Goal: Task Accomplishment & Management: Complete application form

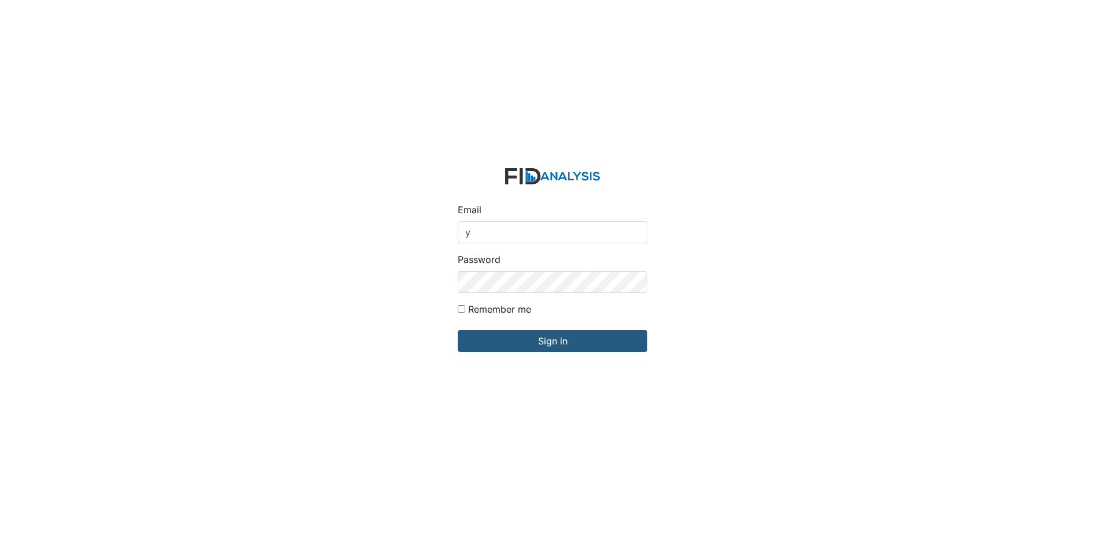
type input "[EMAIL_ADDRESS][DOMAIN_NAME]"
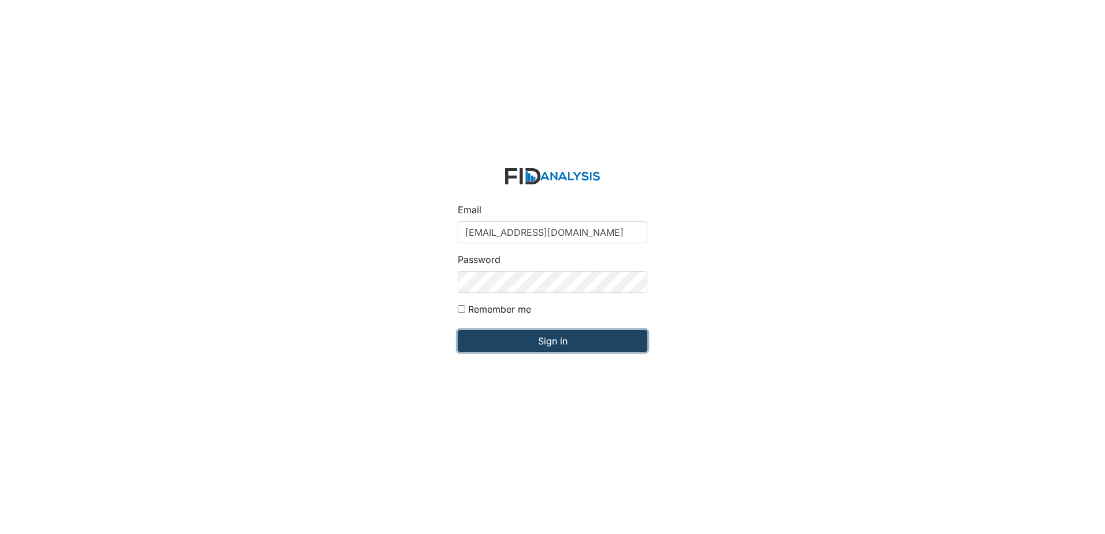
click at [506, 334] on input "Sign in" at bounding box center [553, 341] width 190 height 22
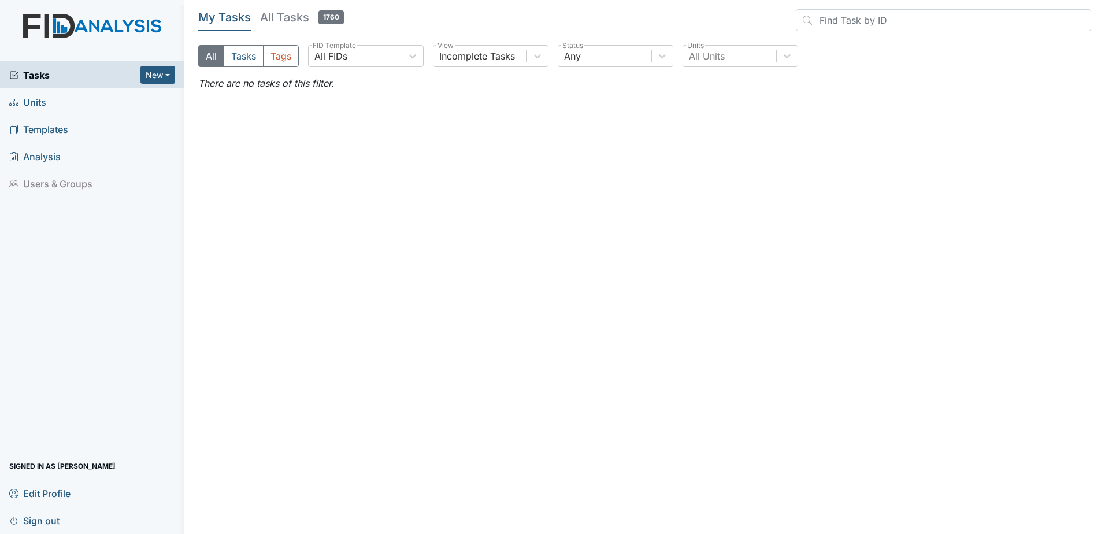
click at [34, 98] on span "Units" at bounding box center [27, 102] width 37 height 18
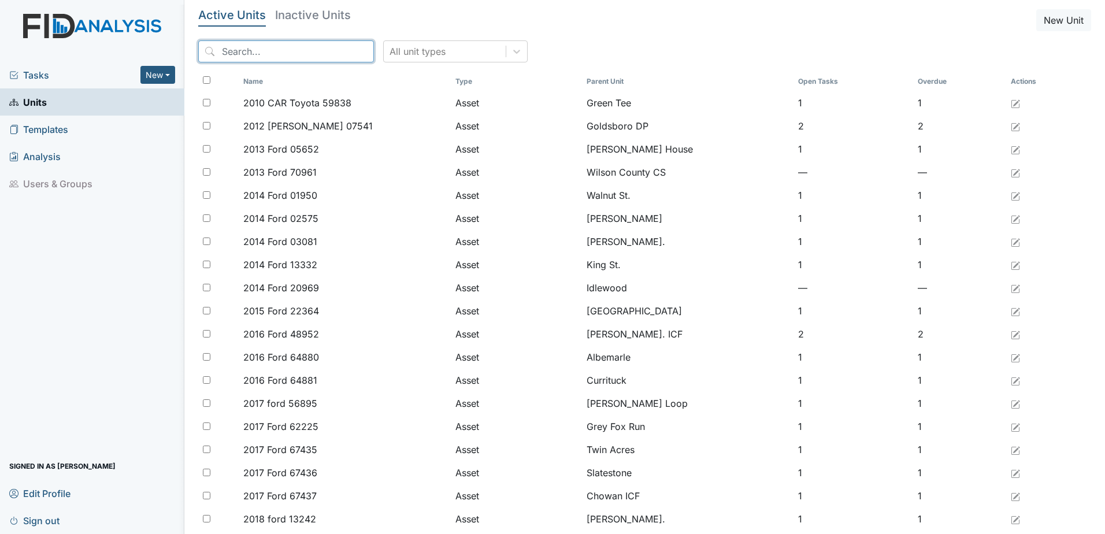
click at [237, 53] on input "search" at bounding box center [286, 51] width 176 height 22
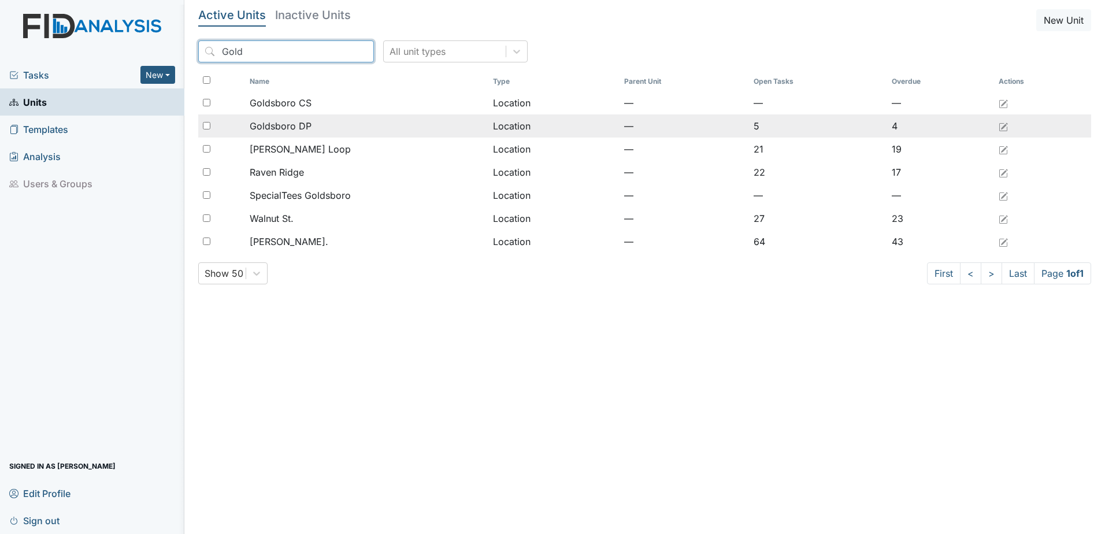
type input "Gold"
click at [206, 122] on input "checkbox" at bounding box center [207, 126] width 8 height 8
checkbox input "true"
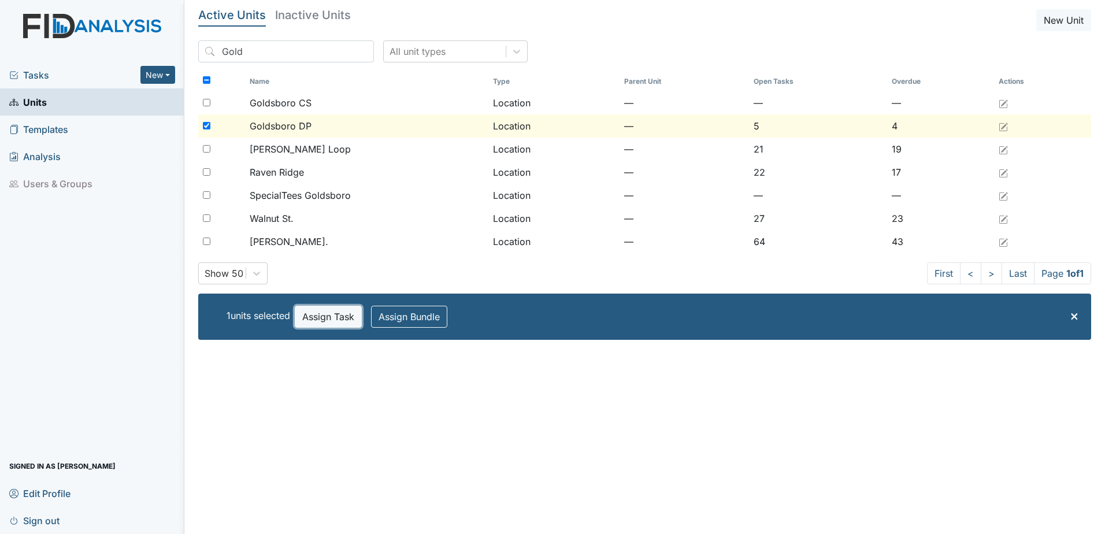
click at [333, 320] on button "Assign Task" at bounding box center [328, 317] width 67 height 22
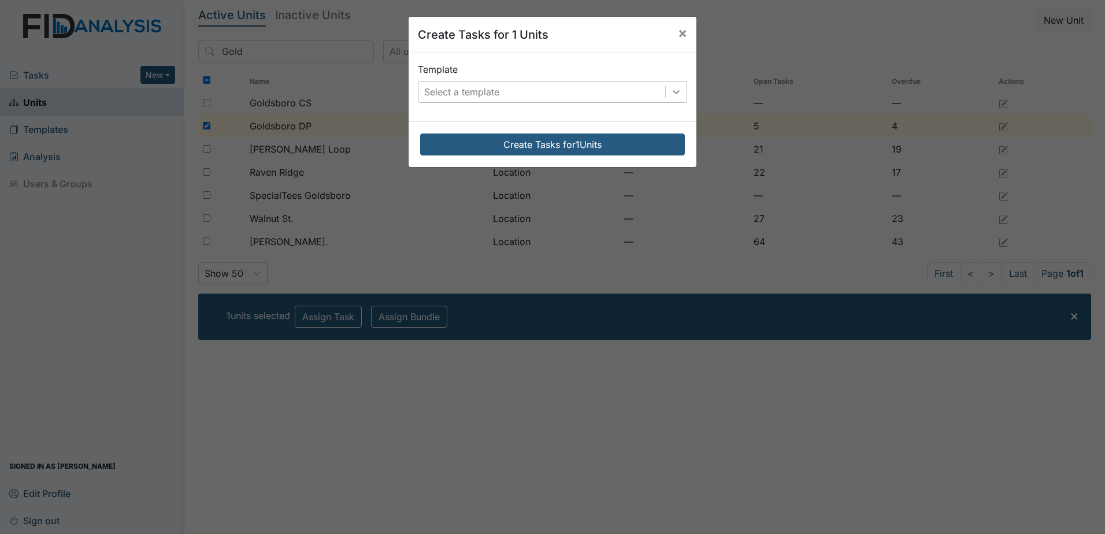
click at [670, 93] on icon at bounding box center [676, 92] width 12 height 12
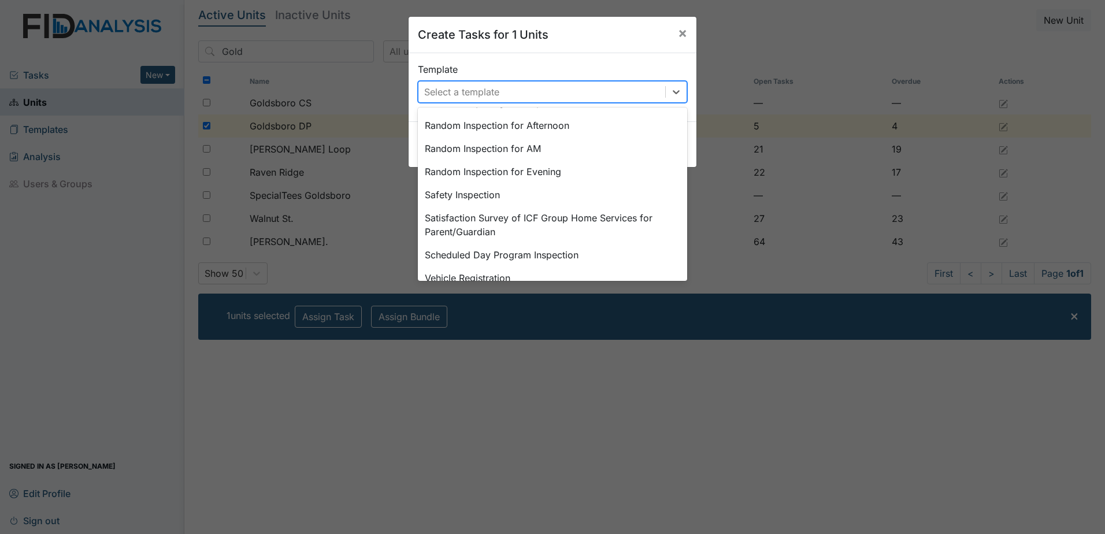
scroll to position [606, 0]
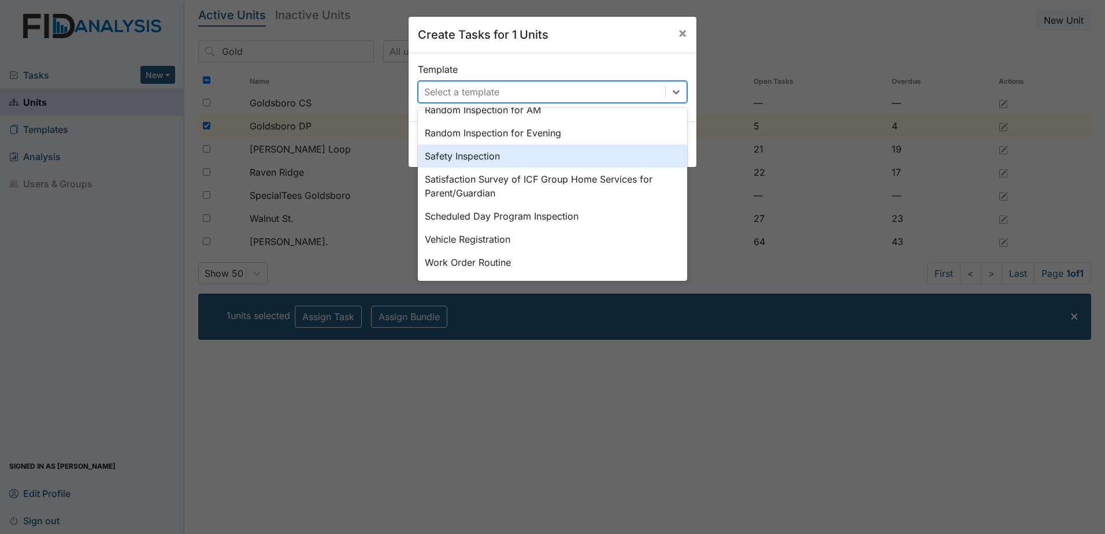
click at [474, 158] on div "Safety Inspection" at bounding box center [552, 155] width 269 height 23
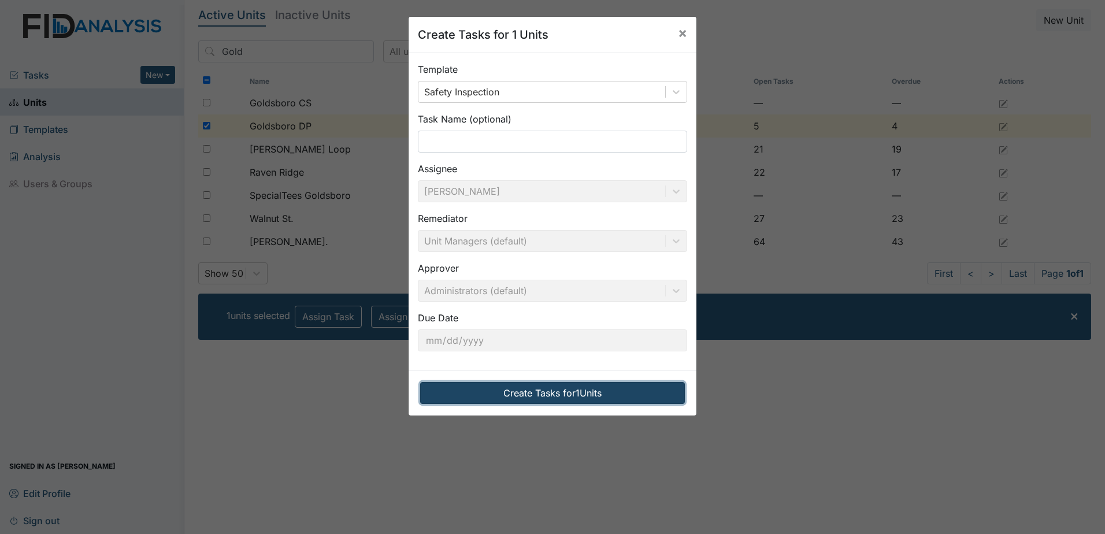
click at [514, 399] on button "Create Tasks for 1 Units" at bounding box center [552, 393] width 265 height 22
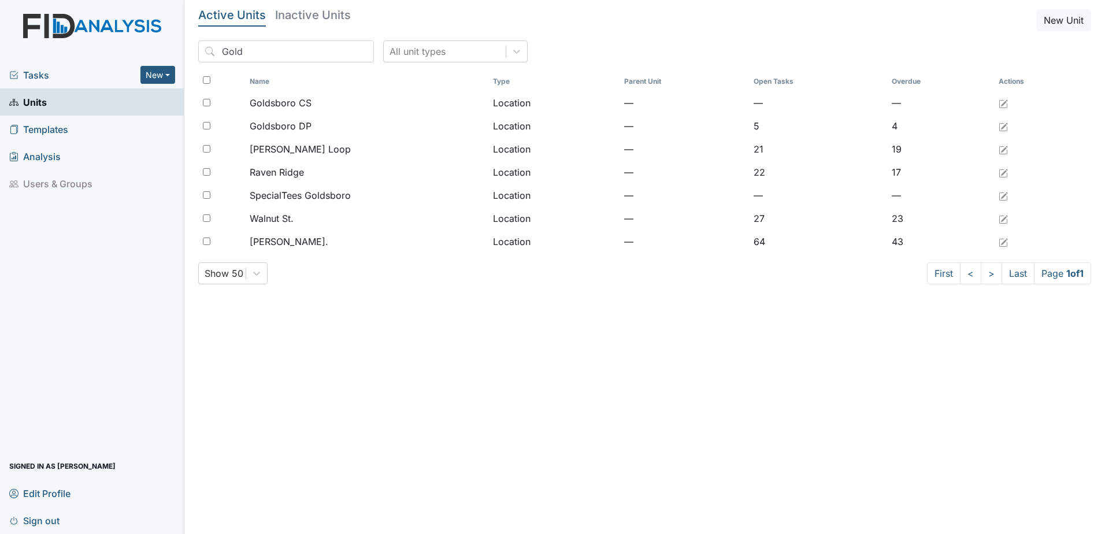
click at [36, 75] on span "Tasks" at bounding box center [74, 75] width 131 height 14
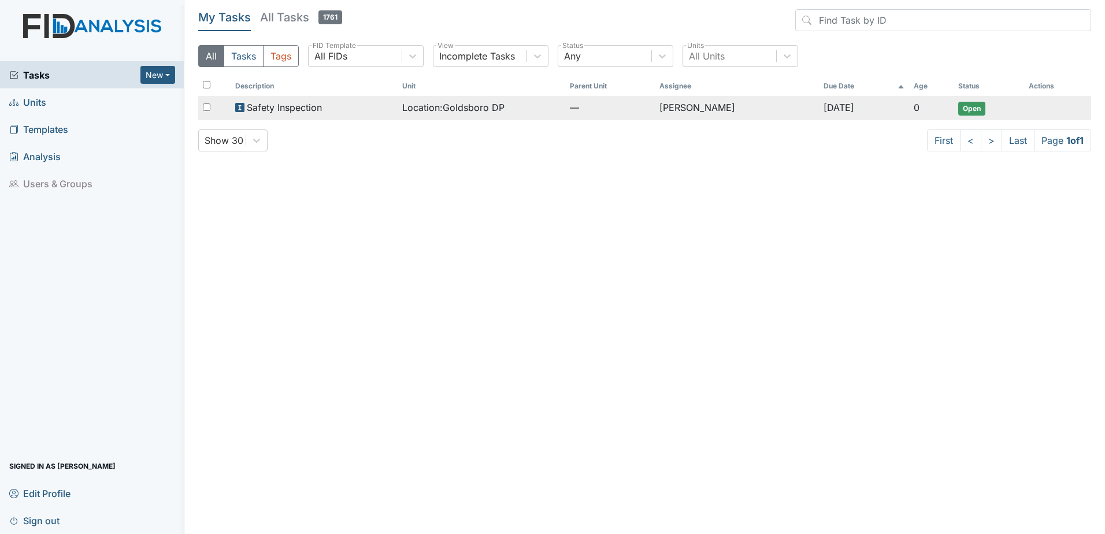
click at [973, 110] on span "Open" at bounding box center [971, 109] width 27 height 14
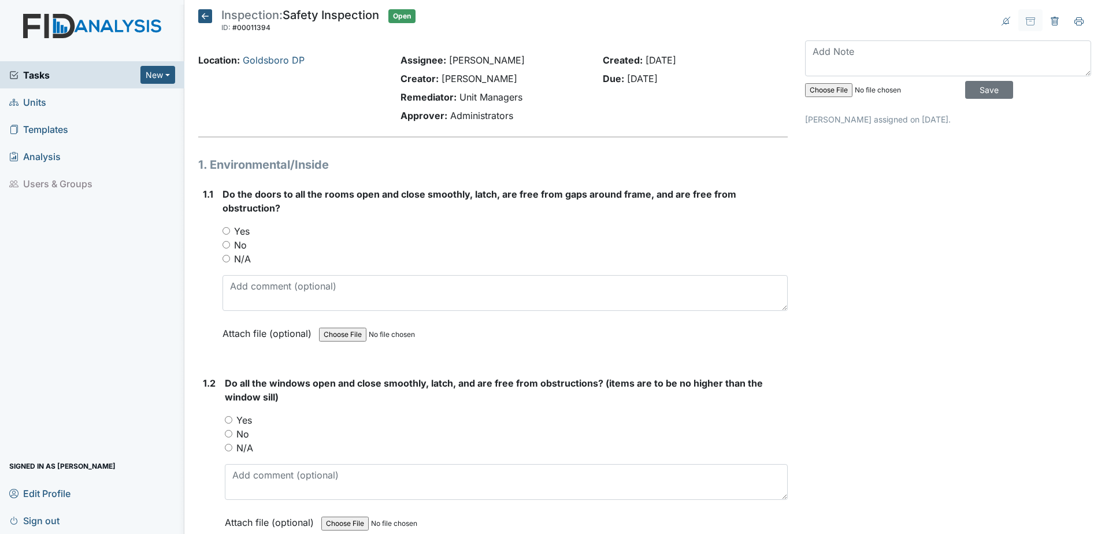
click at [227, 231] on input "Yes" at bounding box center [227, 231] width 8 height 8
radio input "true"
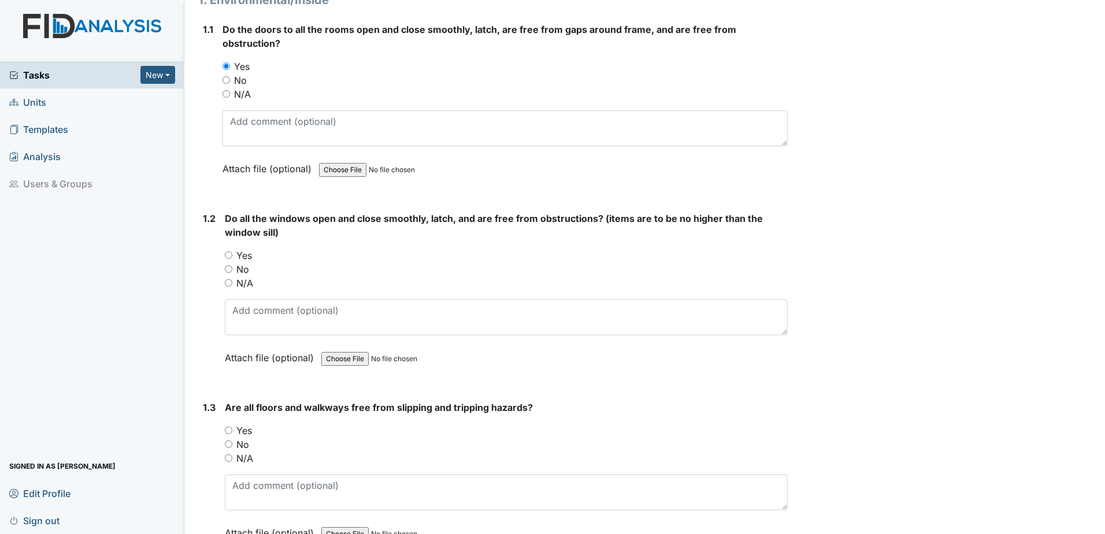
scroll to position [188, 0]
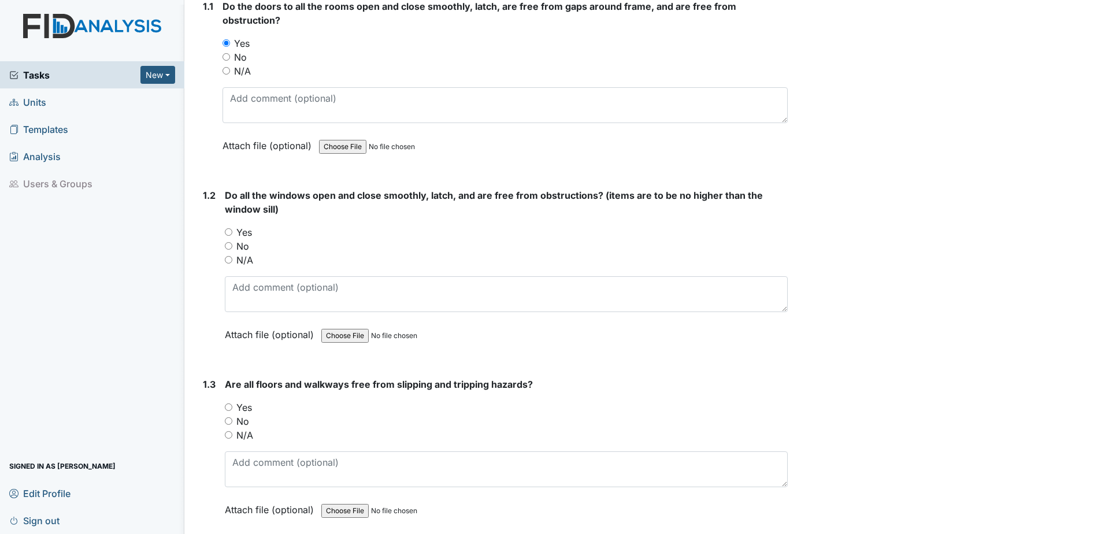
click at [228, 262] on input "N/A" at bounding box center [229, 260] width 8 height 8
radio input "true"
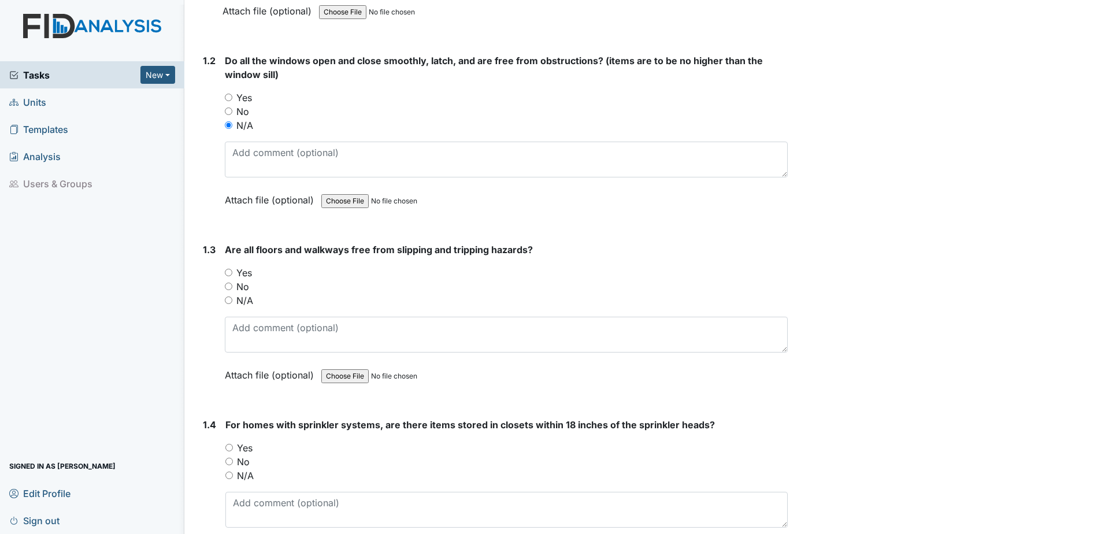
scroll to position [361, 0]
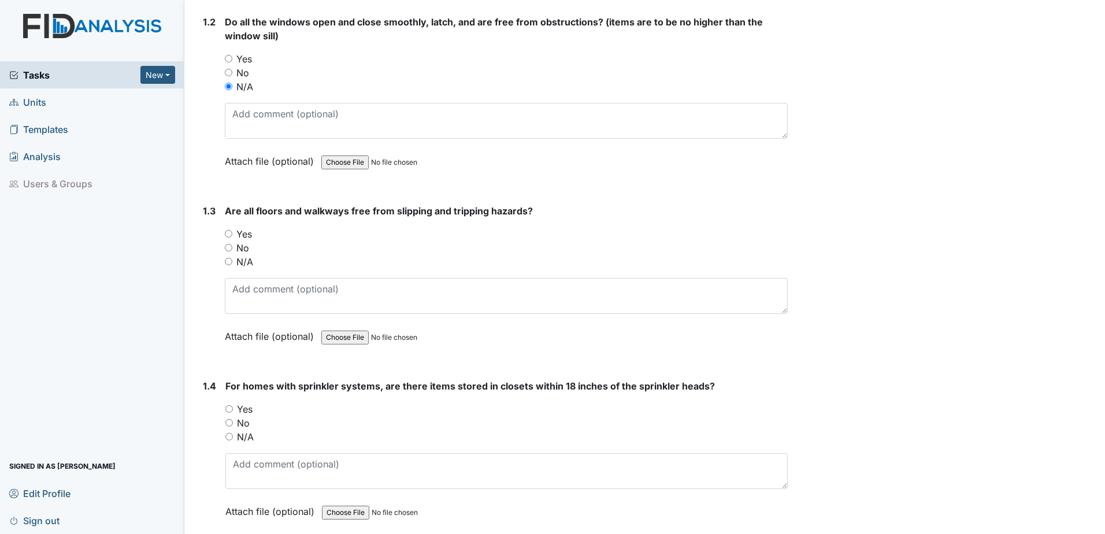
click at [228, 233] on input "Yes" at bounding box center [229, 234] width 8 height 8
radio input "true"
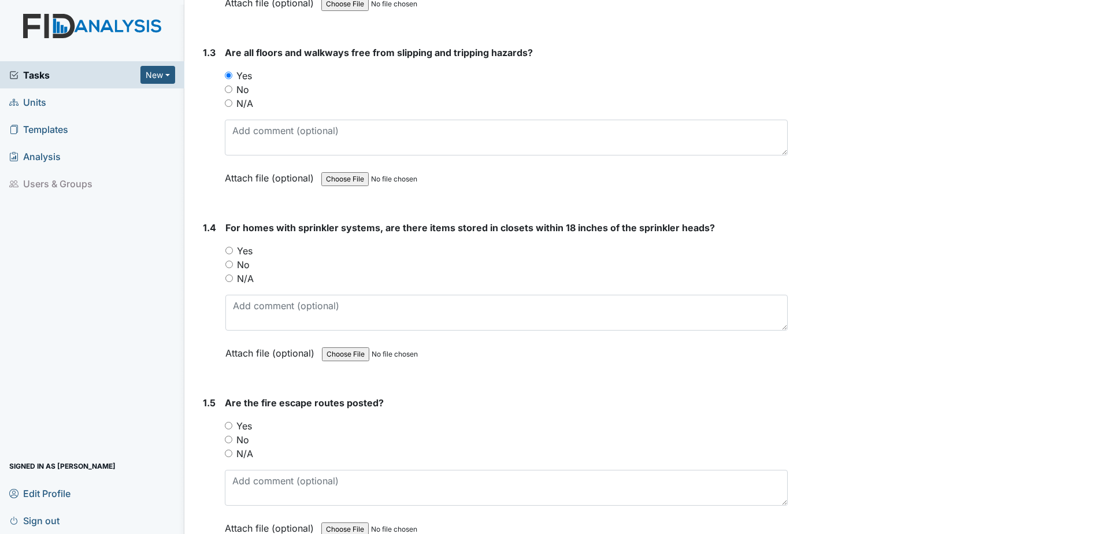
scroll to position [520, 0]
click at [225, 272] on div "N/A" at bounding box center [506, 278] width 562 height 14
click at [229, 279] on input "N/A" at bounding box center [229, 278] width 8 height 8
radio input "true"
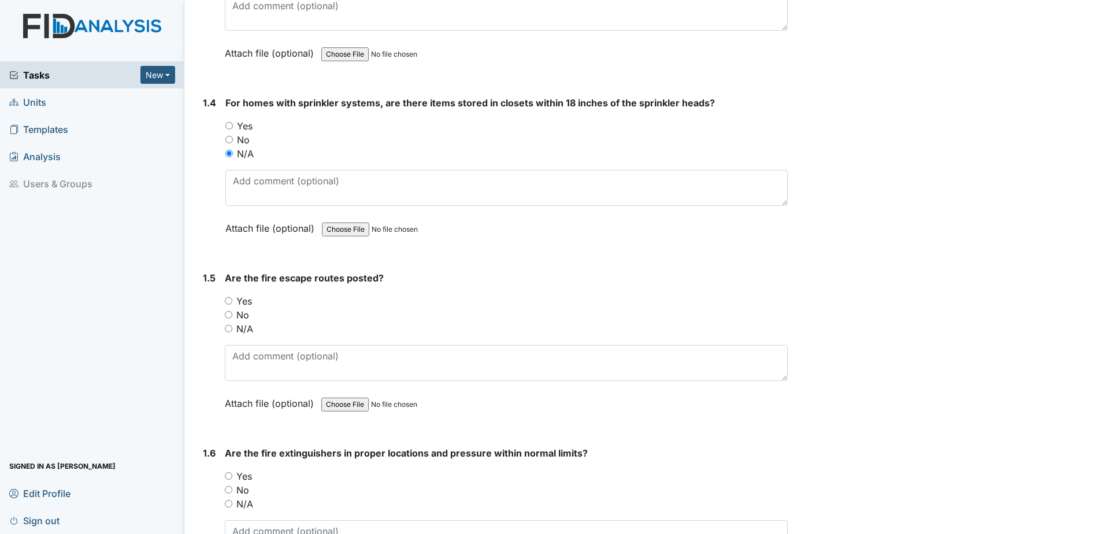
scroll to position [650, 0]
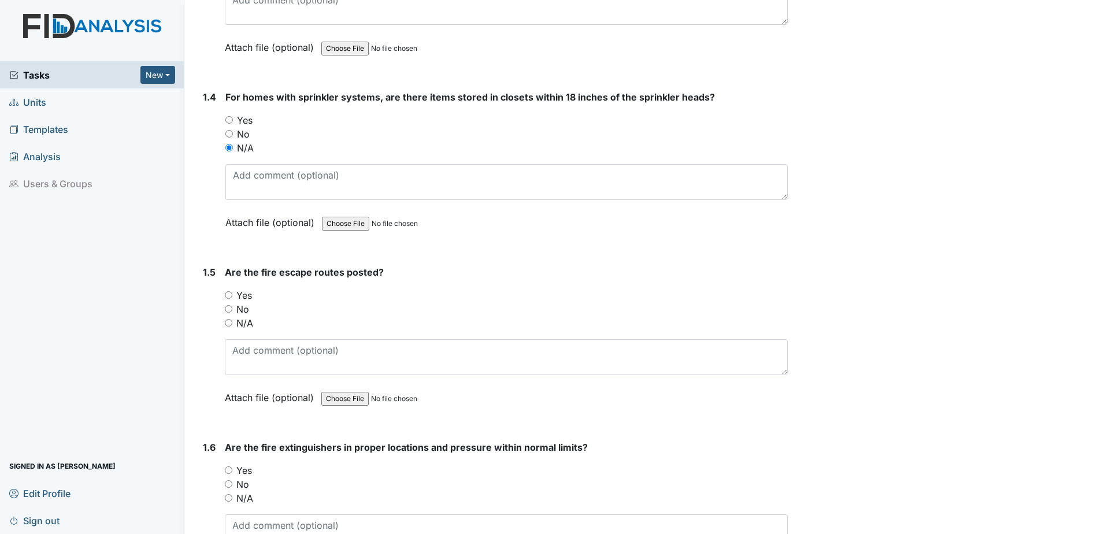
click at [227, 294] on input "Yes" at bounding box center [229, 295] width 8 height 8
radio input "true"
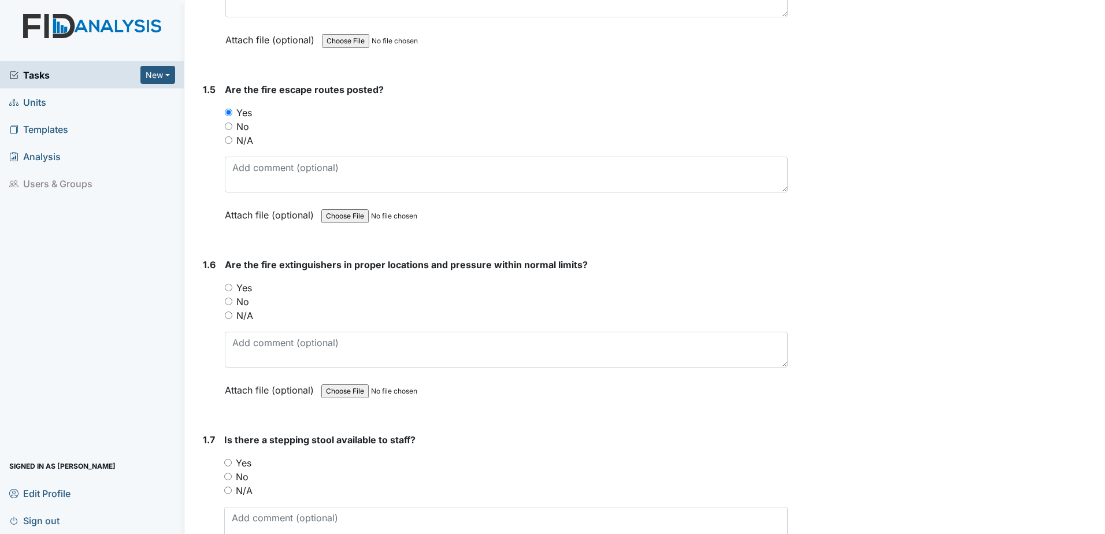
scroll to position [838, 0]
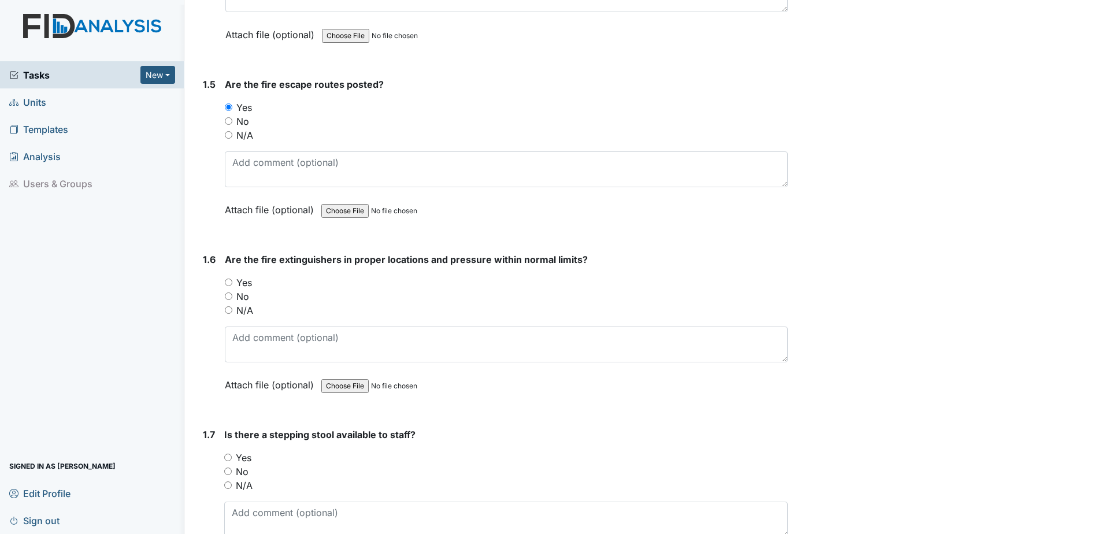
click at [226, 281] on input "Yes" at bounding box center [229, 283] width 8 height 8
radio input "true"
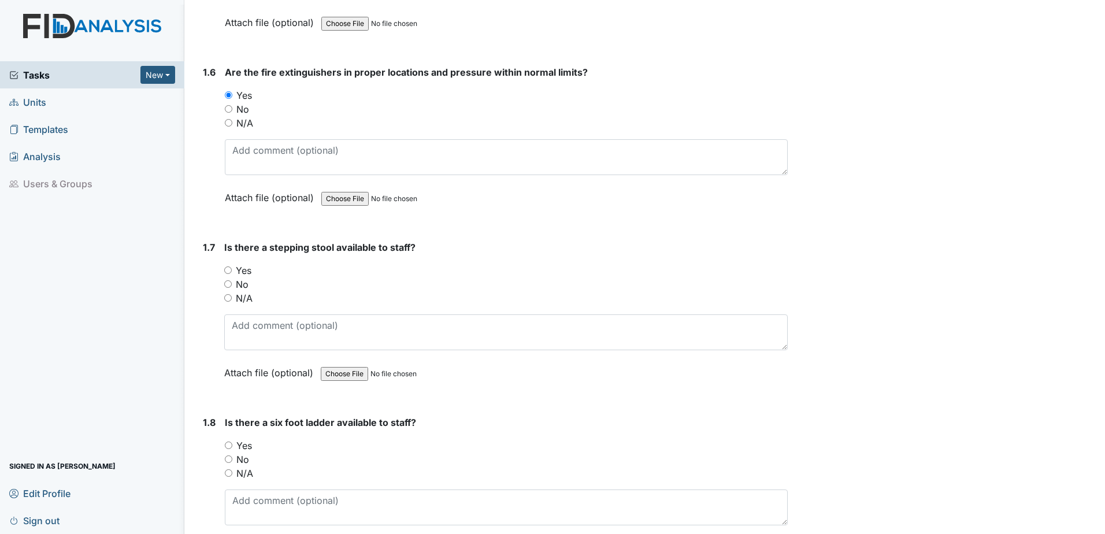
scroll to position [1026, 0]
click at [227, 269] on input "Yes" at bounding box center [228, 270] width 8 height 8
radio input "true"
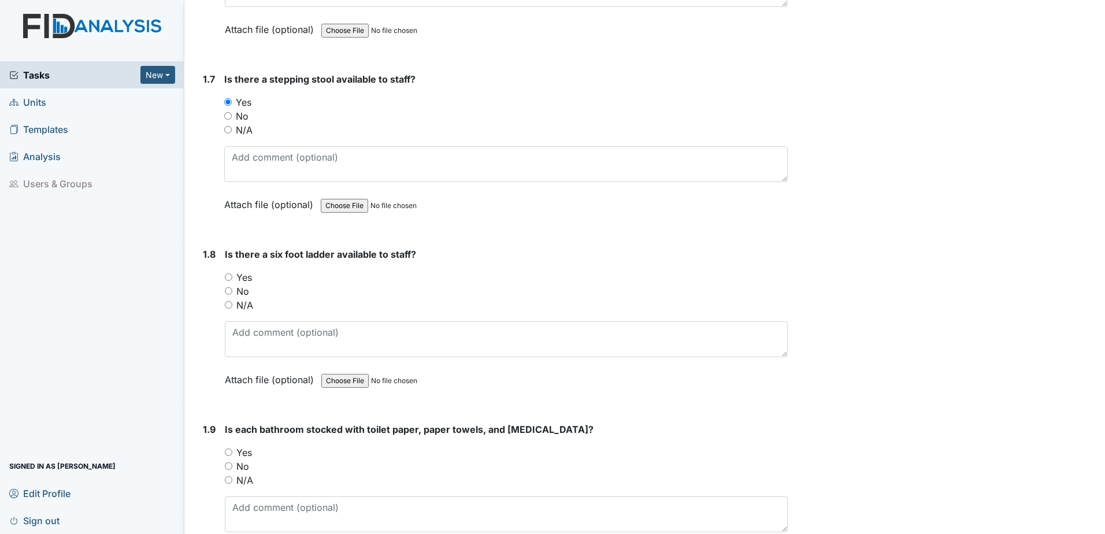
scroll to position [1199, 0]
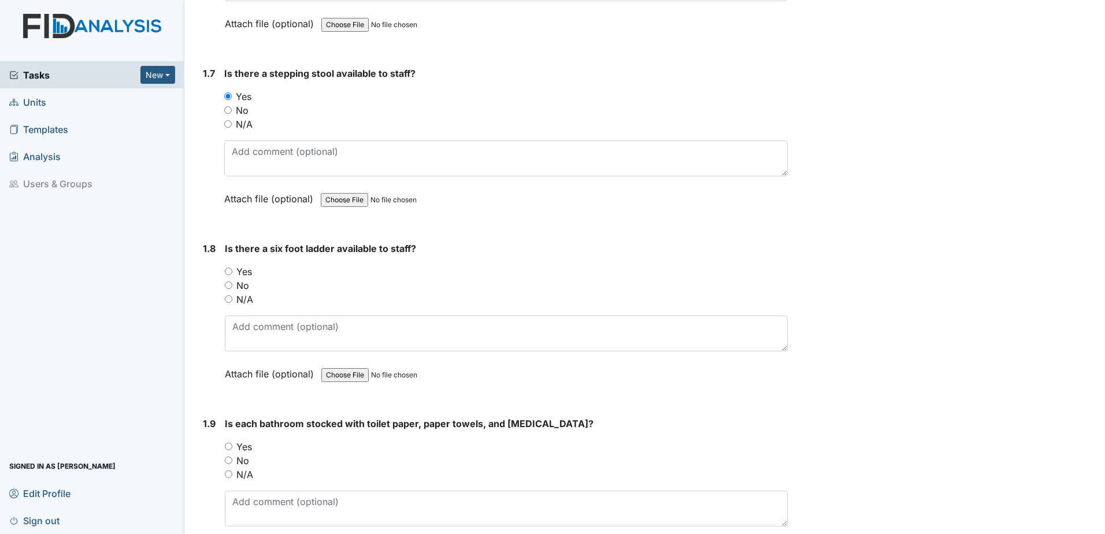
click at [228, 269] on input "Yes" at bounding box center [229, 272] width 8 height 8
radio input "true"
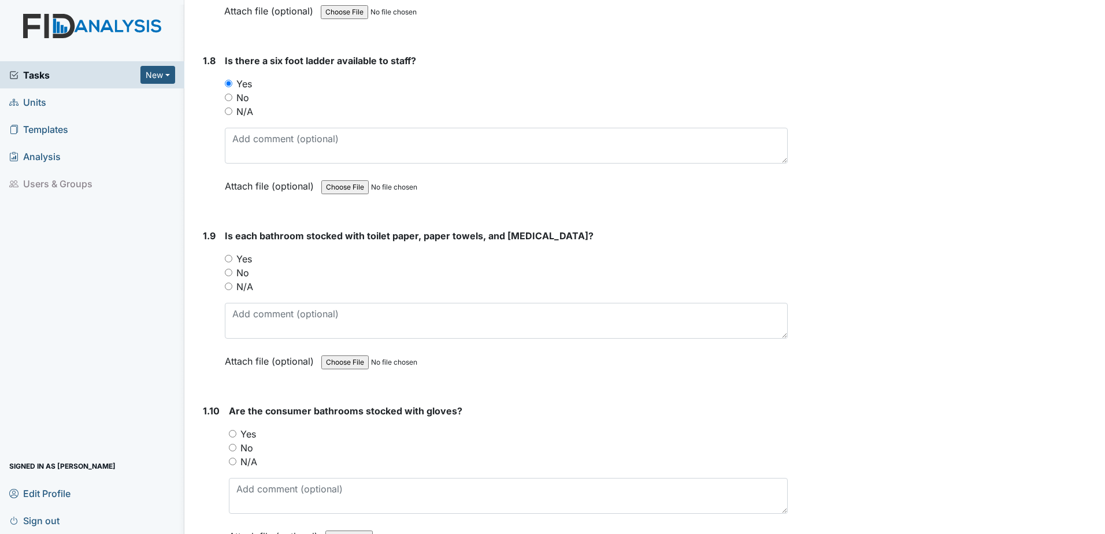
click at [230, 259] on input "Yes" at bounding box center [229, 259] width 8 height 8
radio input "true"
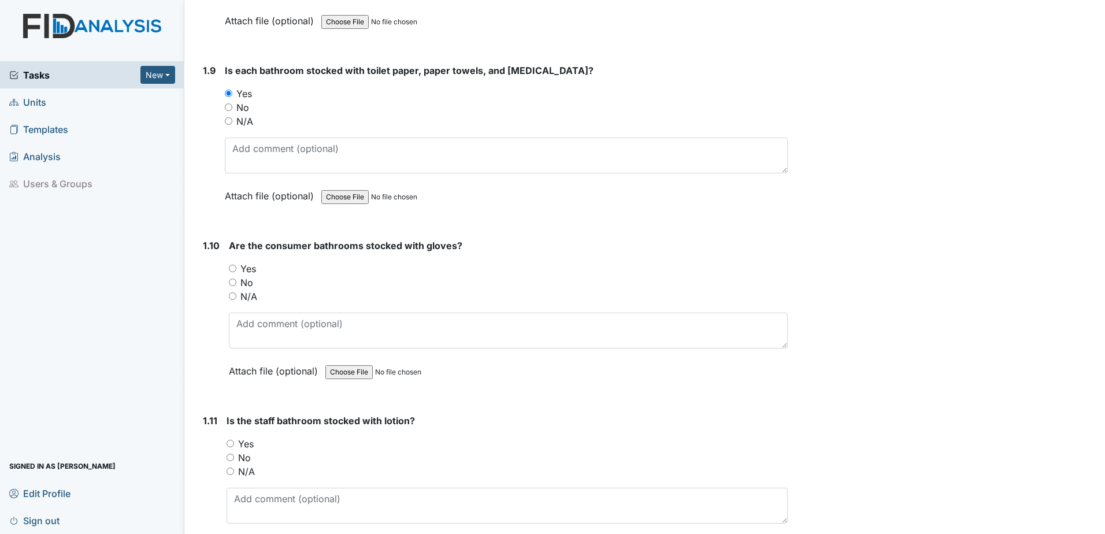
scroll to position [1560, 0]
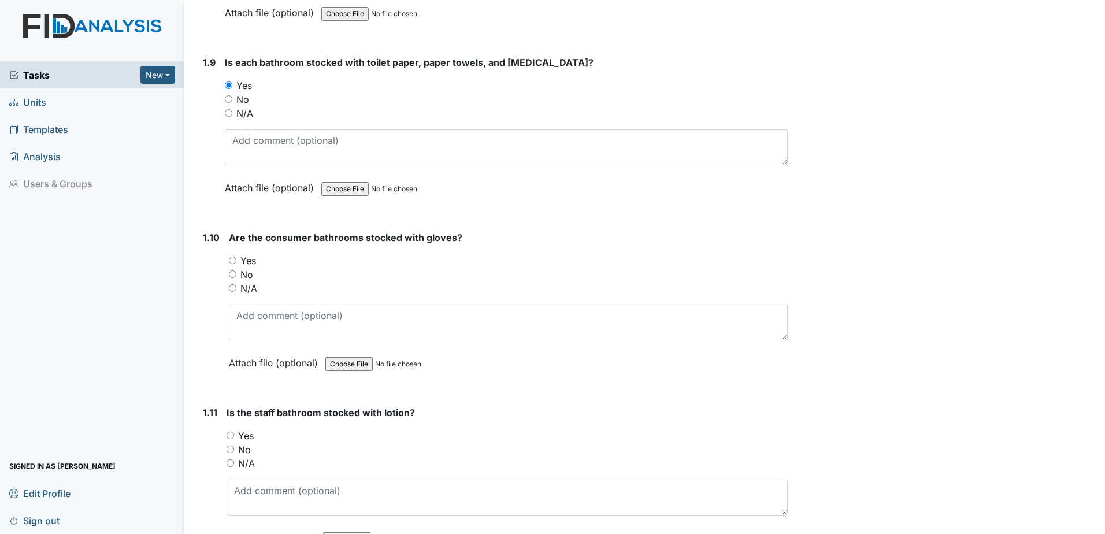
click at [231, 259] on input "Yes" at bounding box center [233, 261] width 8 height 8
radio input "true"
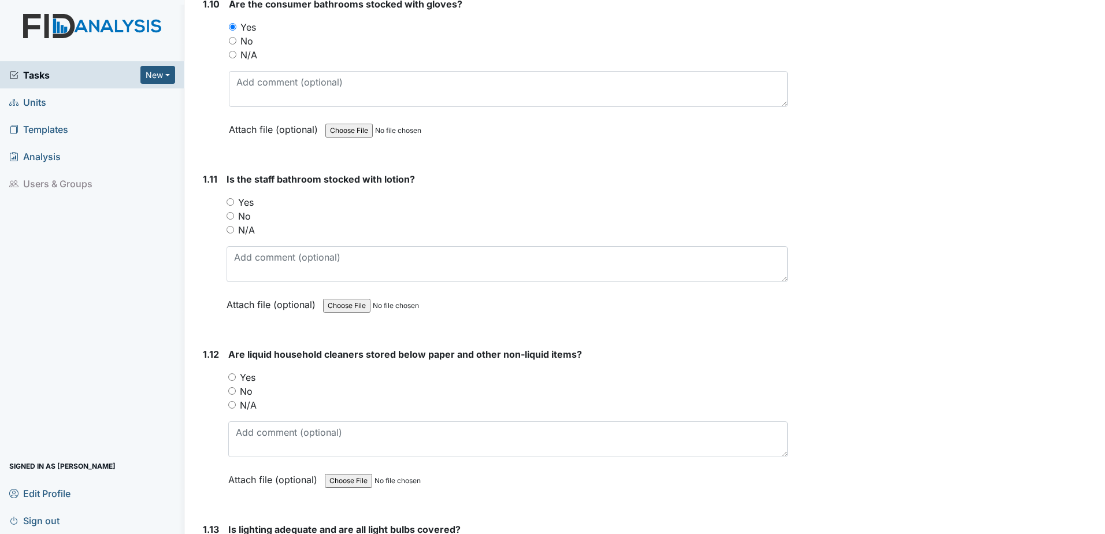
scroll to position [1777, 0]
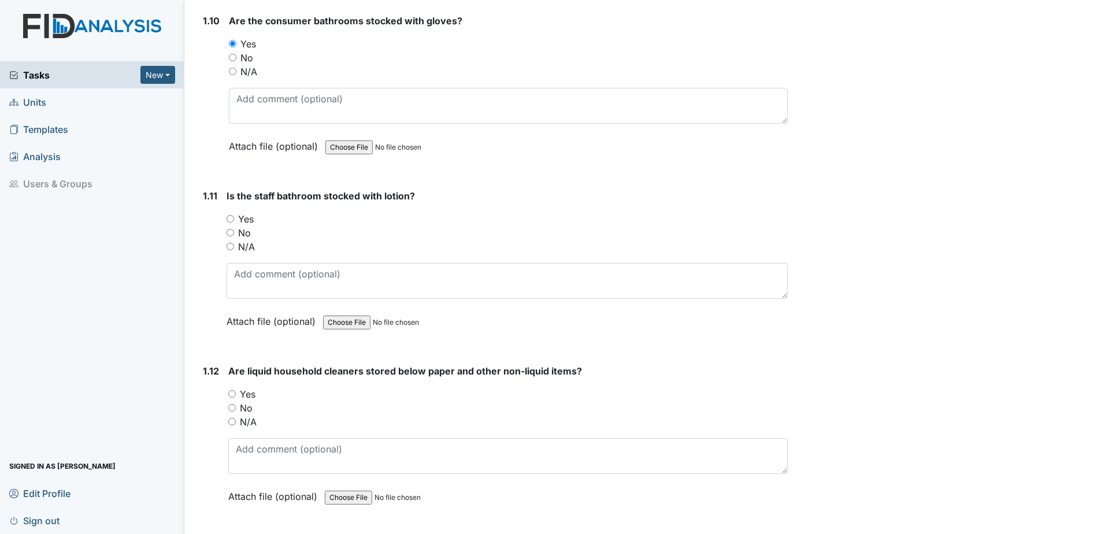
click at [229, 219] on input "Yes" at bounding box center [231, 219] width 8 height 8
radio input "true"
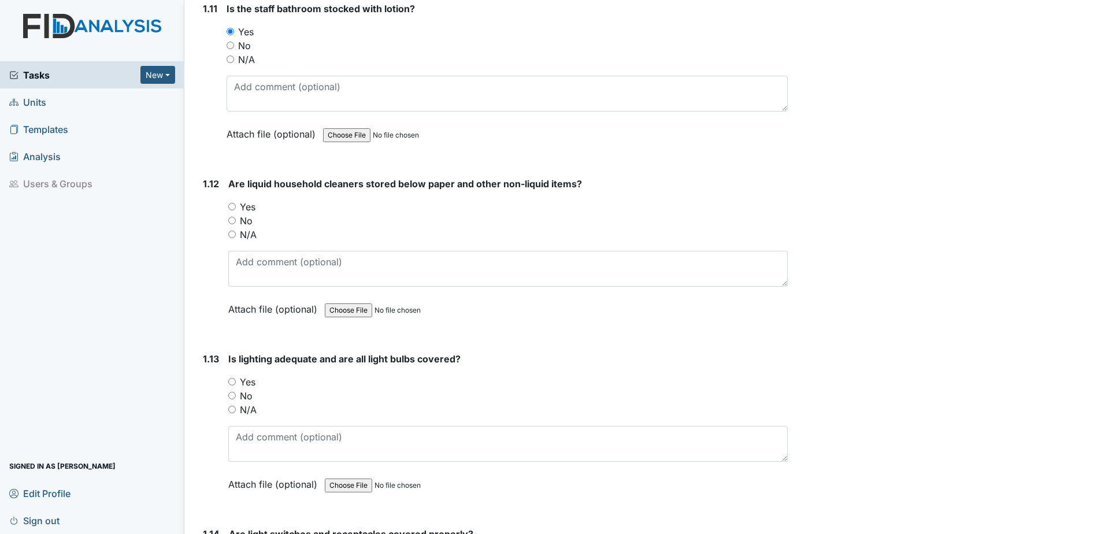
scroll to position [1965, 0]
click at [231, 206] on input "Yes" at bounding box center [232, 206] width 8 height 8
radio input "true"
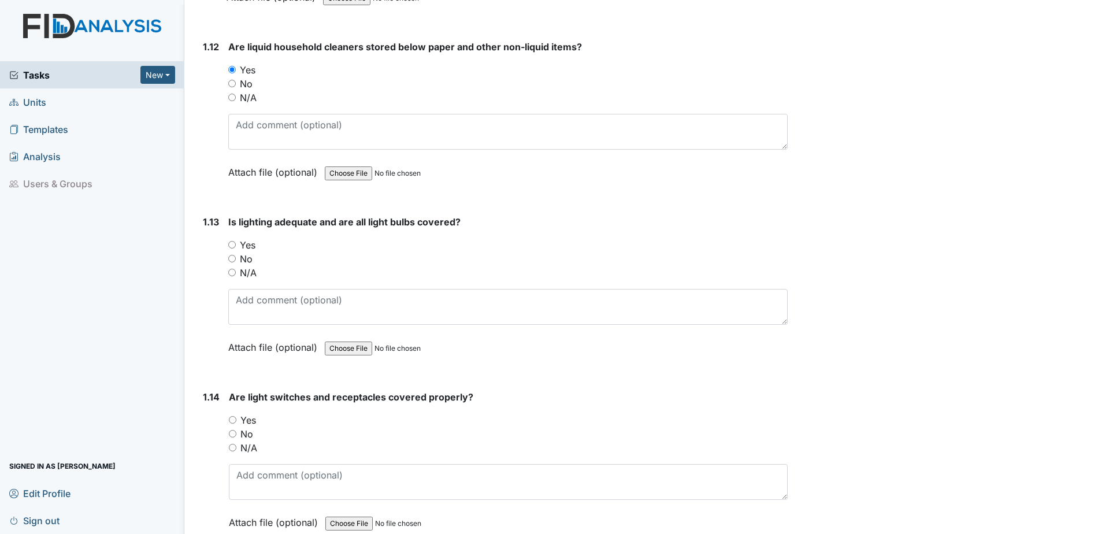
scroll to position [2124, 0]
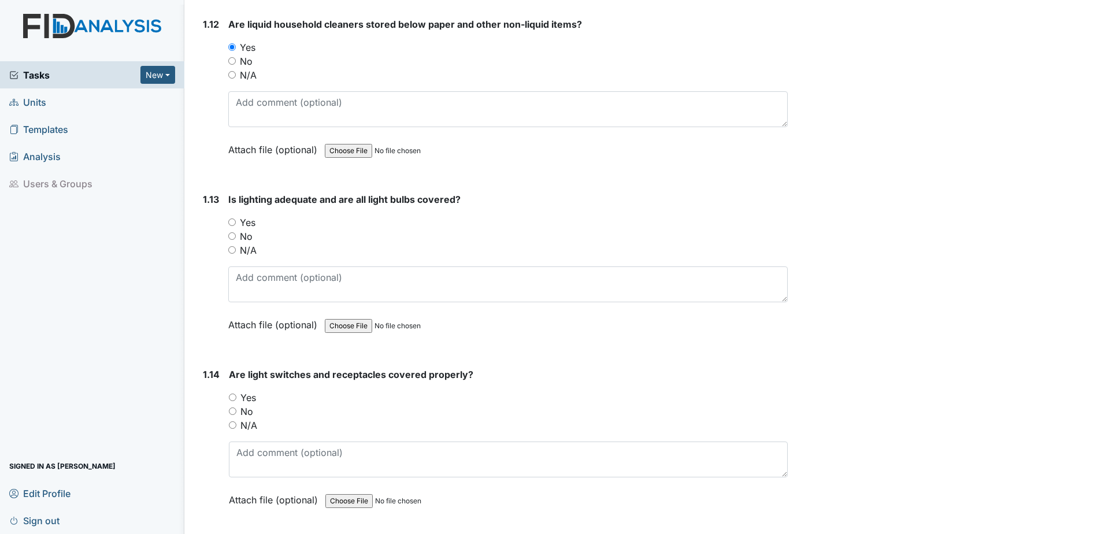
click at [229, 223] on input "Yes" at bounding box center [232, 222] width 8 height 8
radio input "true"
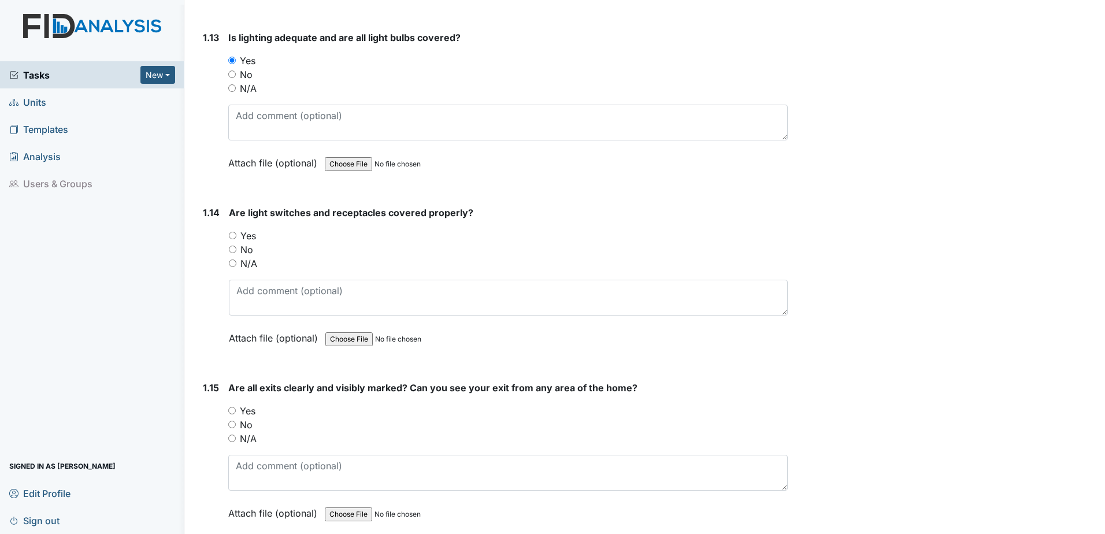
scroll to position [2297, 0]
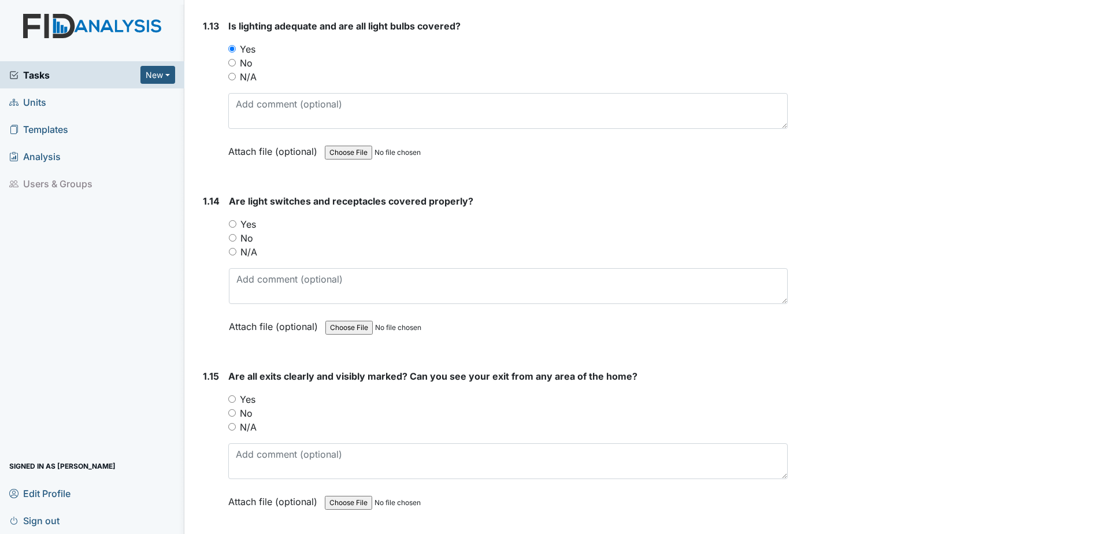
click at [233, 224] on input "Yes" at bounding box center [233, 224] width 8 height 8
radio input "true"
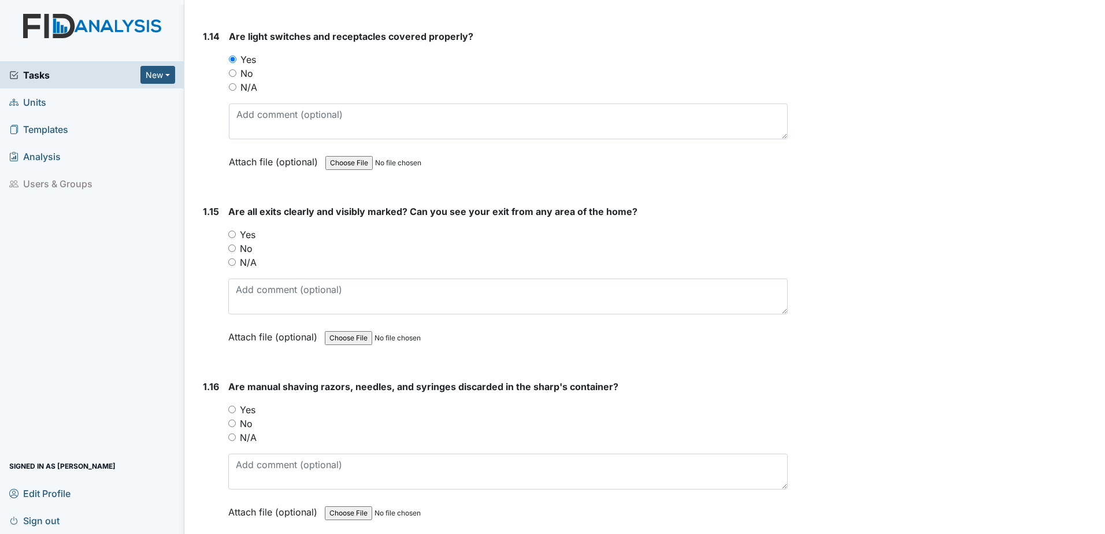
scroll to position [2471, 0]
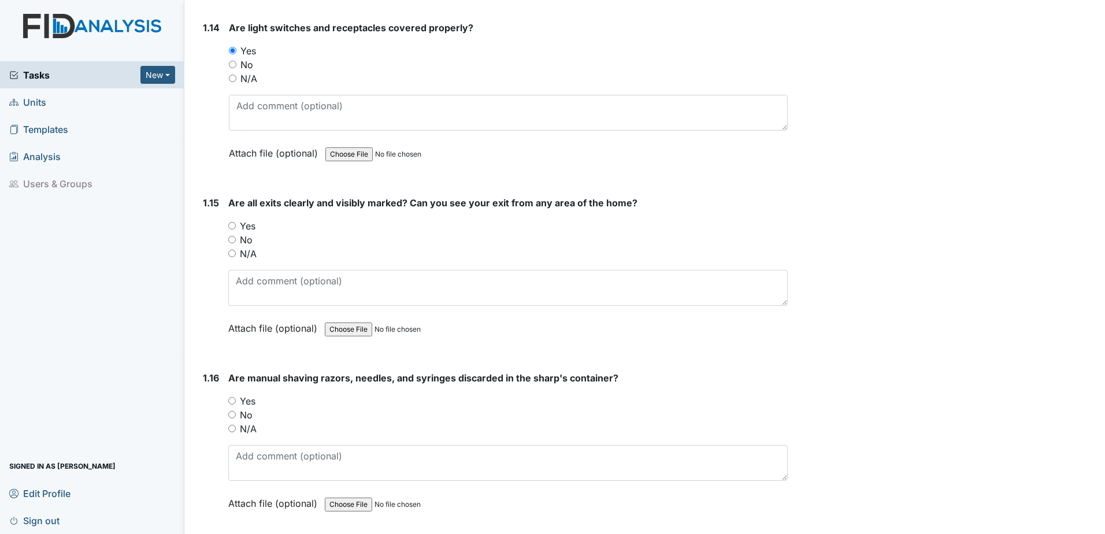
click at [229, 226] on input "Yes" at bounding box center [232, 226] width 8 height 8
radio input "true"
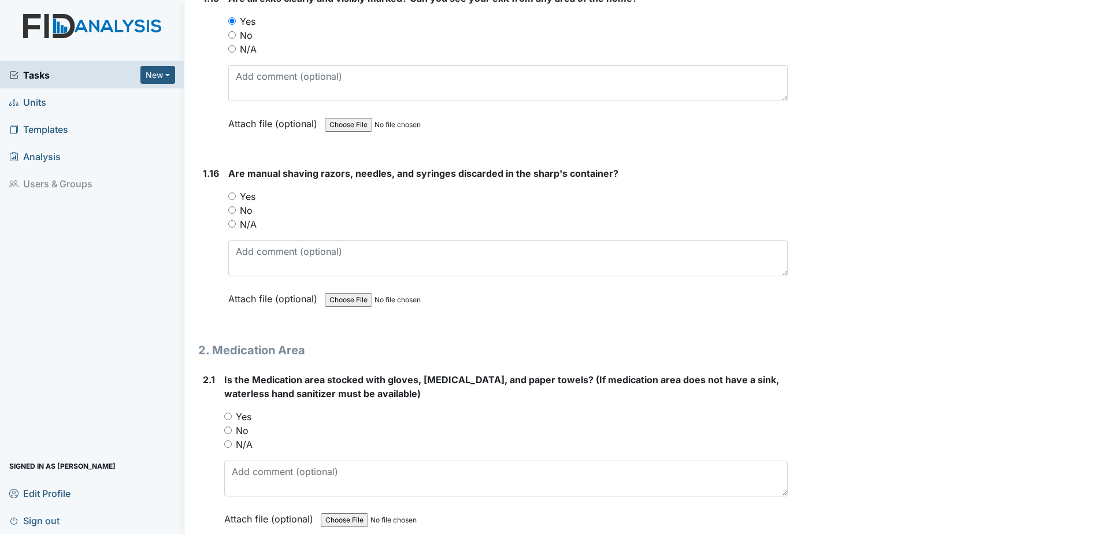
scroll to position [2687, 0]
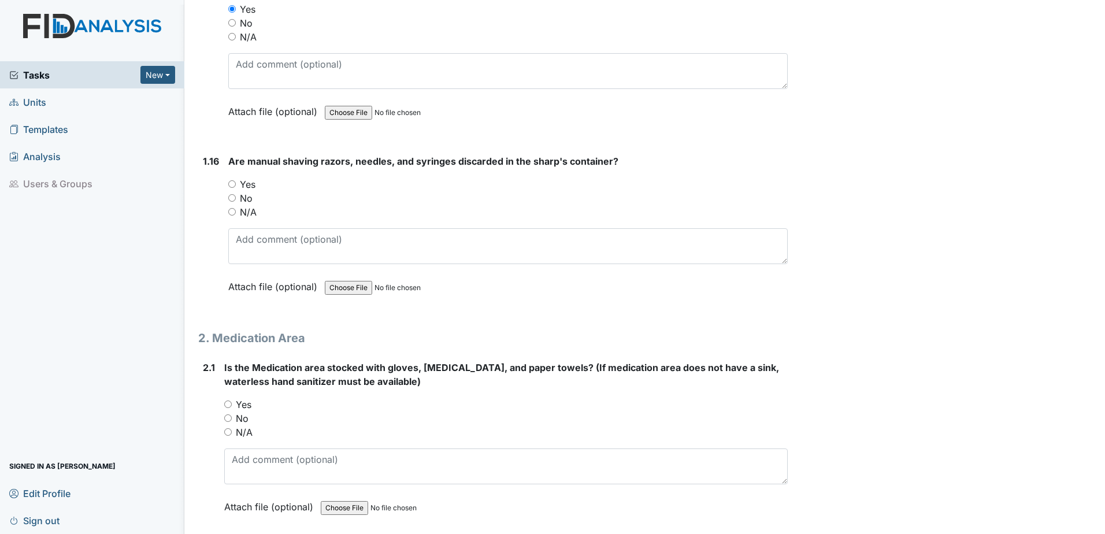
click at [232, 186] on input "Yes" at bounding box center [232, 184] width 8 height 8
radio input "true"
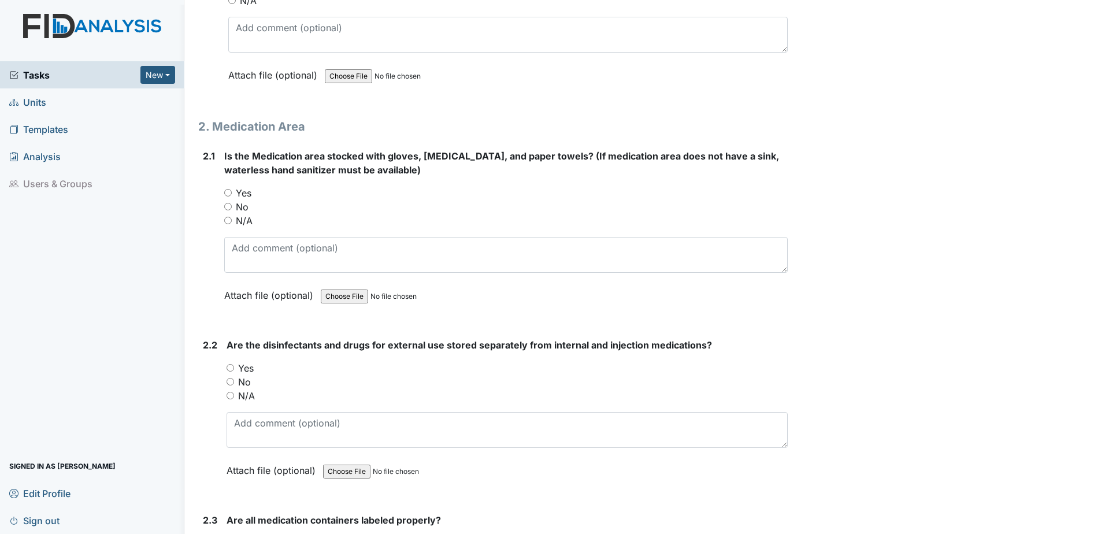
scroll to position [2904, 0]
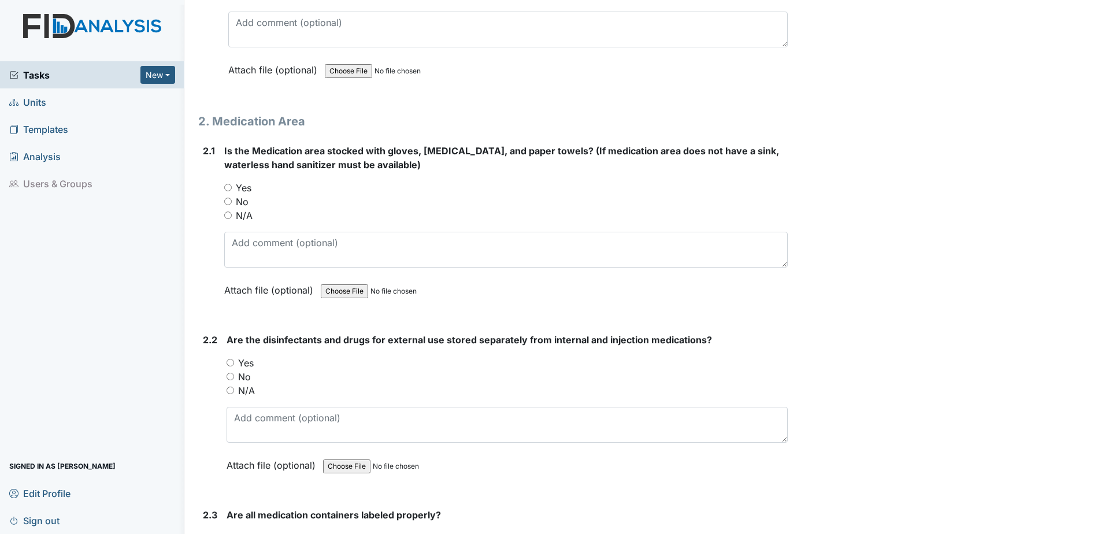
click at [229, 188] on input "Yes" at bounding box center [228, 188] width 8 height 8
radio input "true"
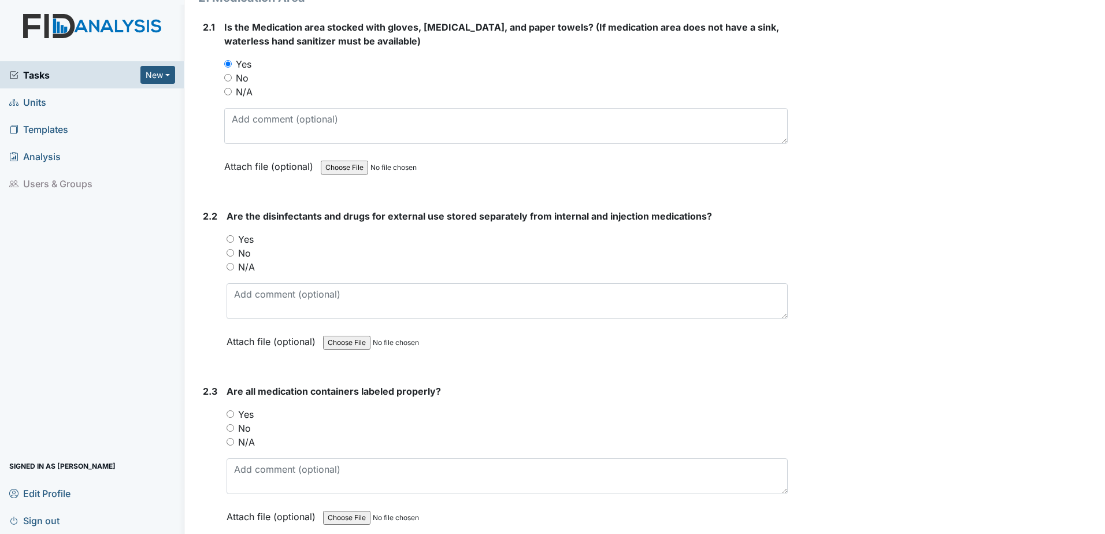
scroll to position [3034, 0]
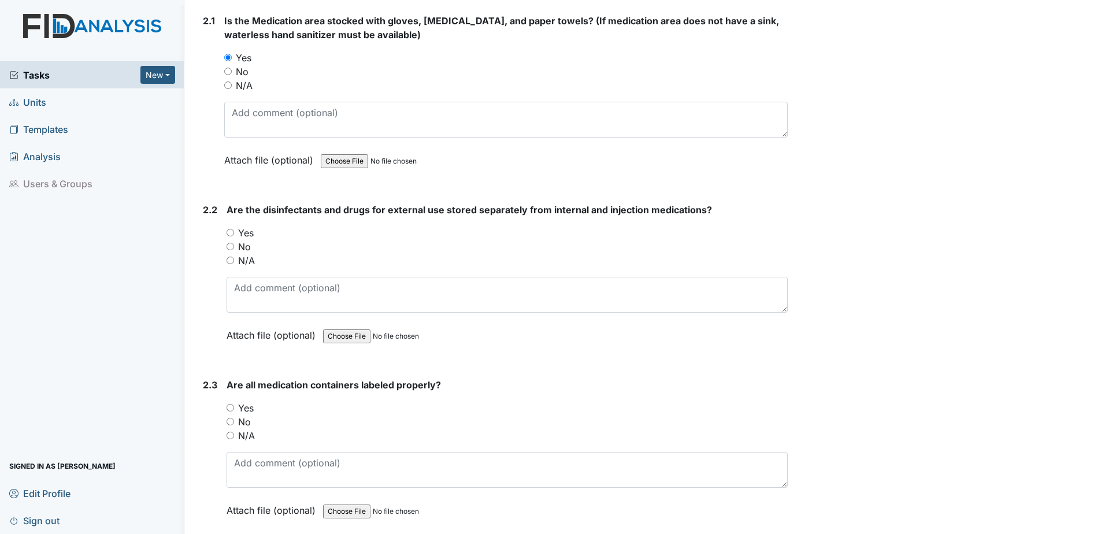
click at [229, 230] on input "Yes" at bounding box center [231, 233] width 8 height 8
radio input "true"
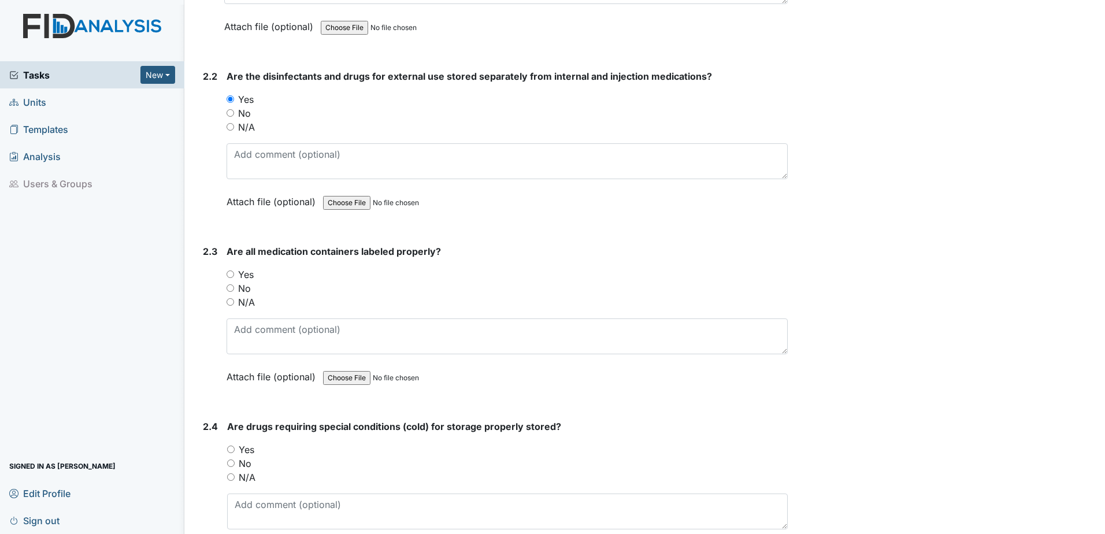
scroll to position [3222, 0]
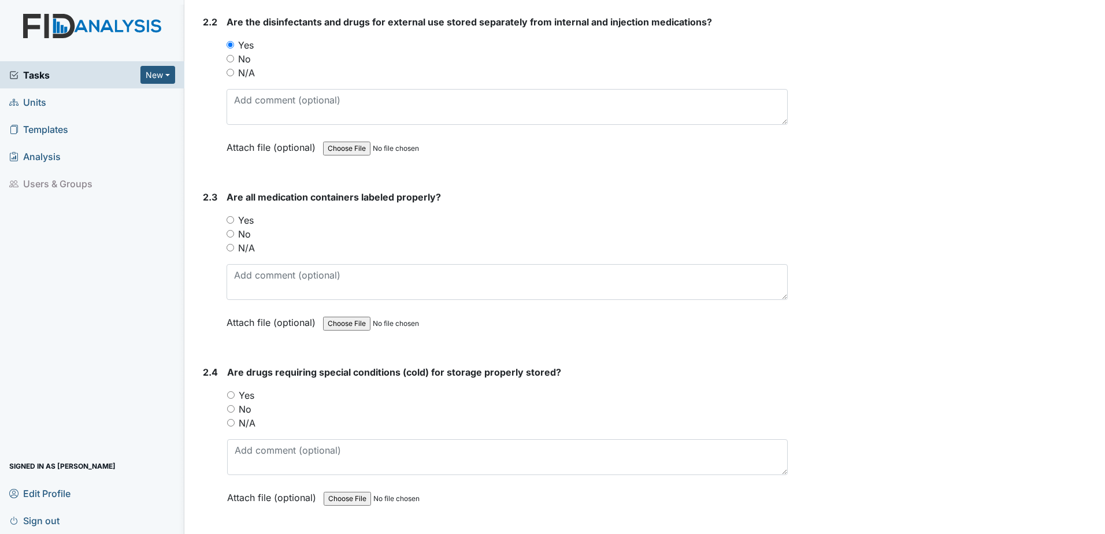
click at [229, 218] on input "Yes" at bounding box center [231, 220] width 8 height 8
radio input "true"
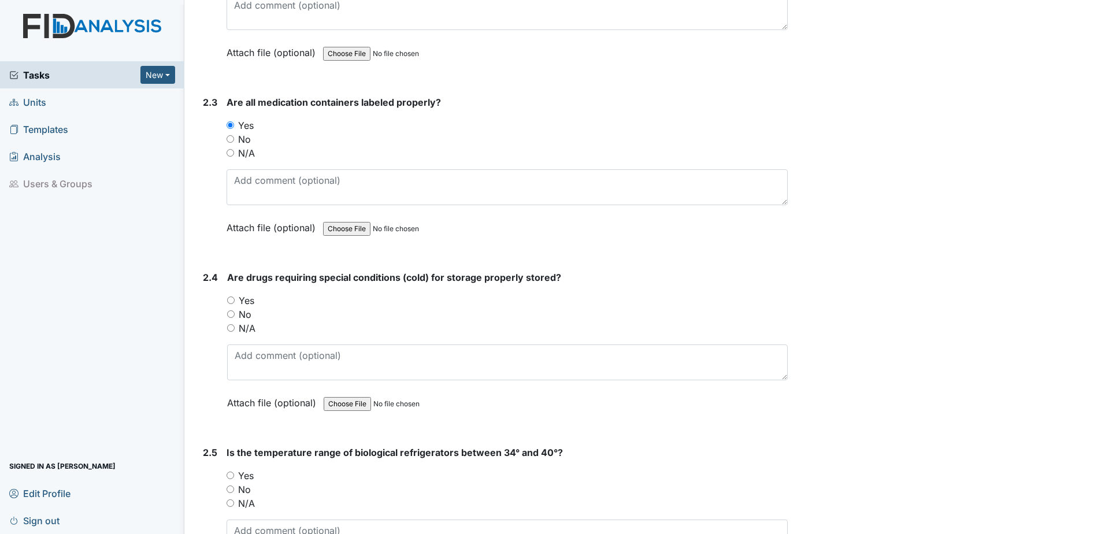
scroll to position [3323, 0]
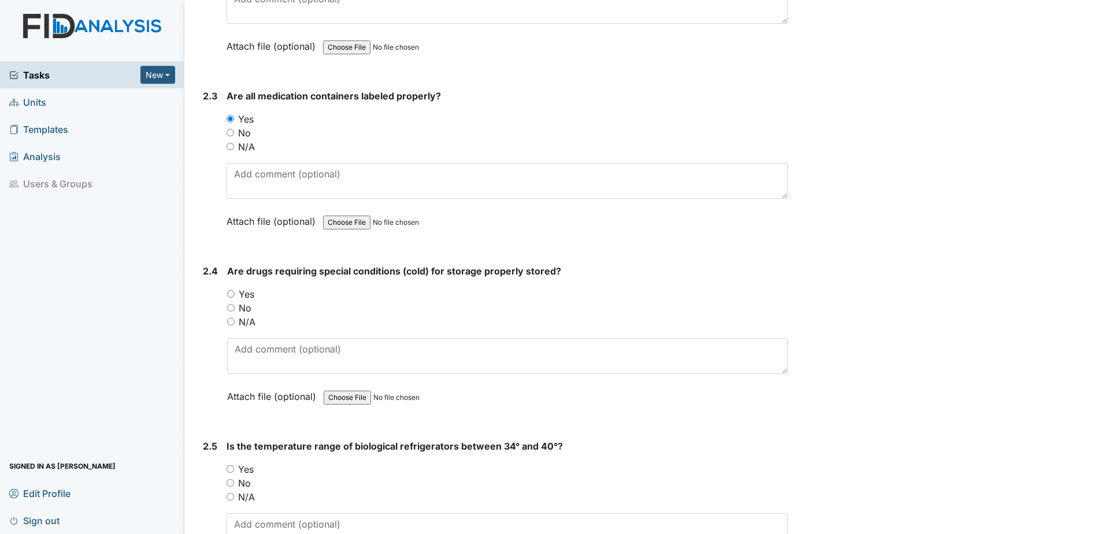
click at [231, 292] on input "Yes" at bounding box center [231, 294] width 8 height 8
radio input "true"
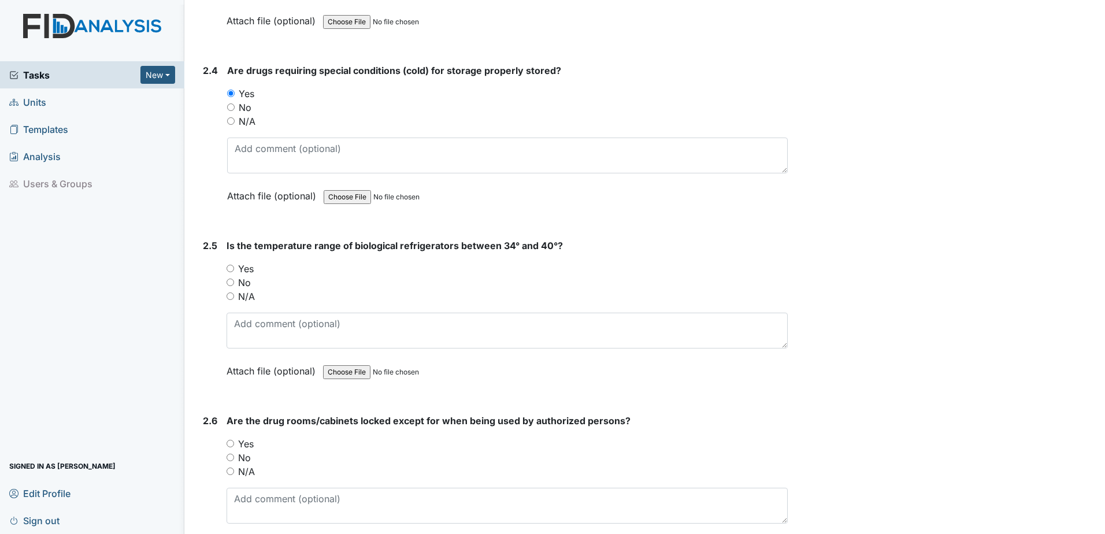
scroll to position [3525, 0]
click at [228, 268] on input "Yes" at bounding box center [231, 267] width 8 height 8
radio input "true"
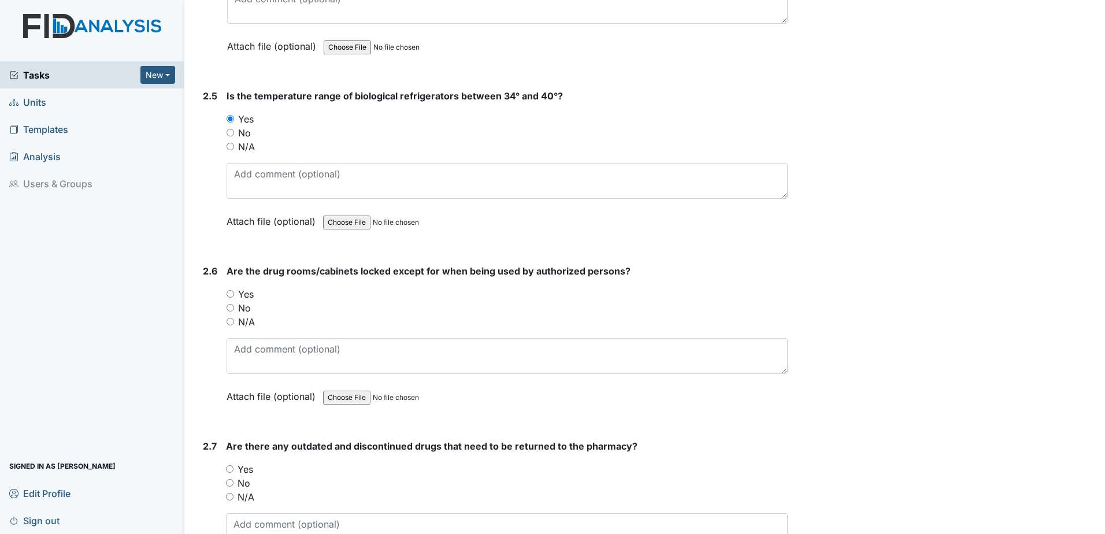
scroll to position [3771, 0]
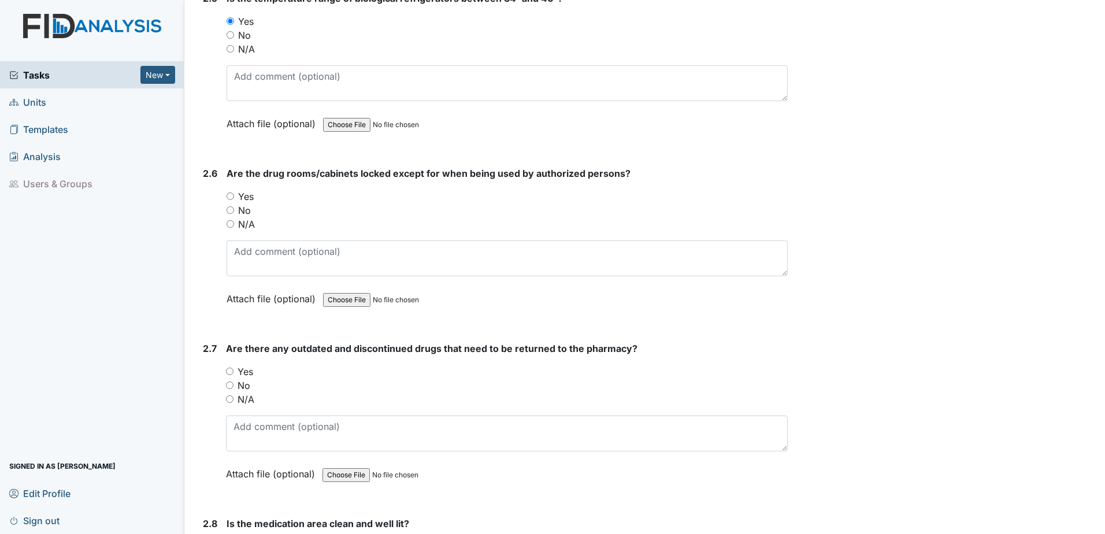
click at [231, 197] on input "Yes" at bounding box center [231, 196] width 8 height 8
radio input "true"
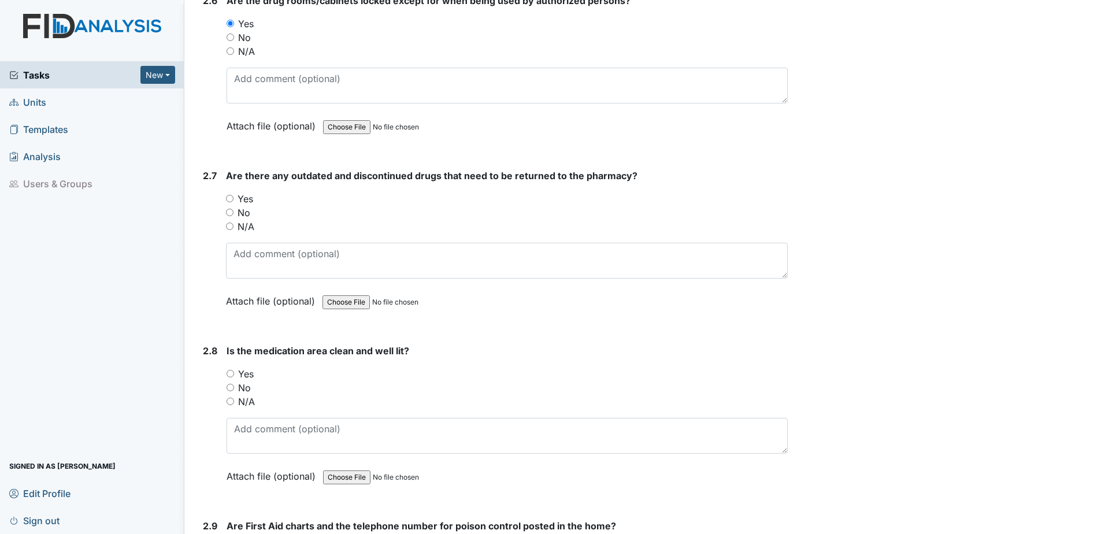
scroll to position [3944, 0]
click at [228, 211] on input "No" at bounding box center [230, 212] width 8 height 8
radio input "true"
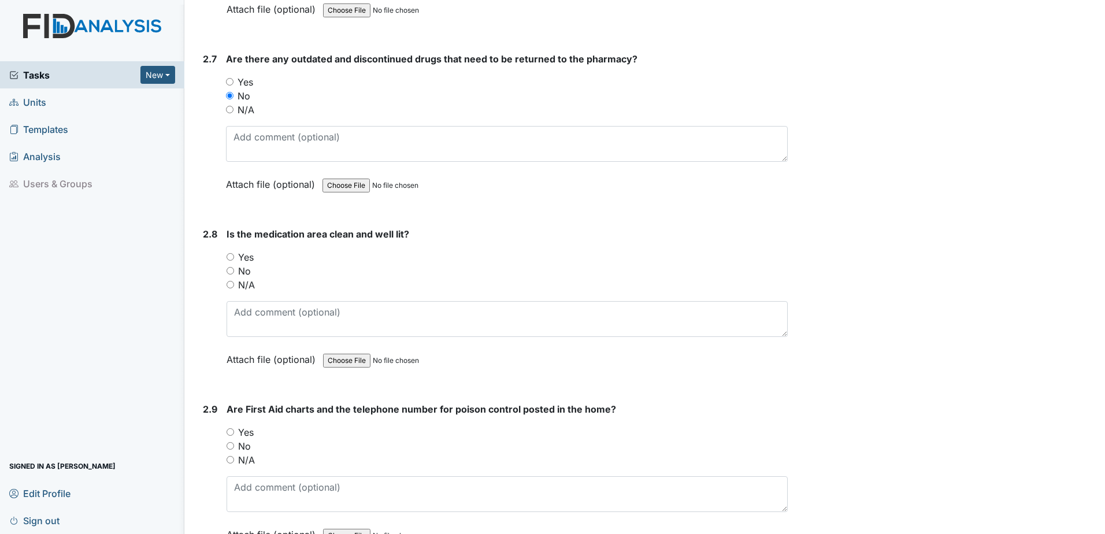
scroll to position [4118, 0]
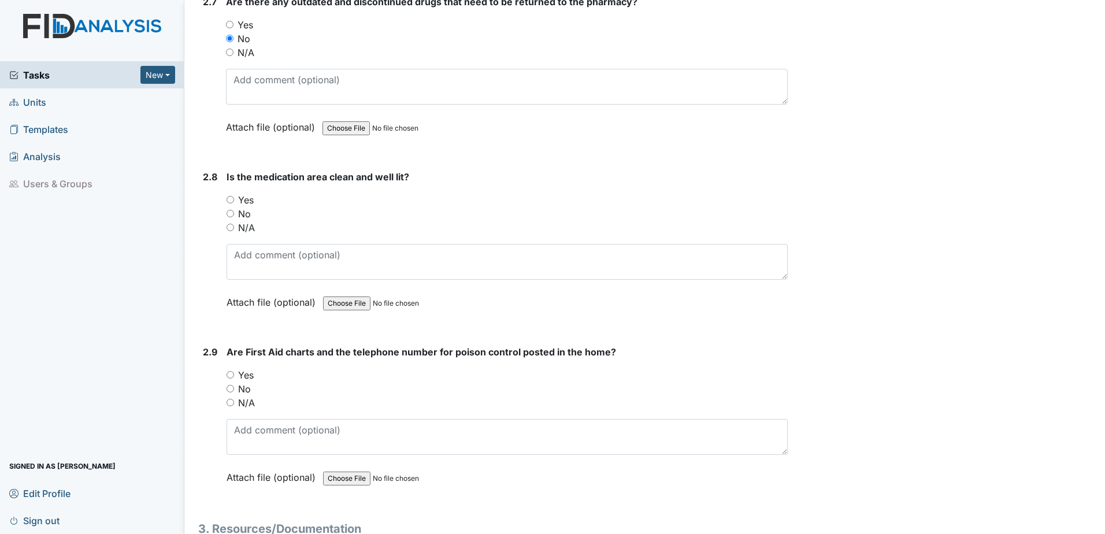
click at [229, 199] on input "Yes" at bounding box center [231, 200] width 8 height 8
radio input "true"
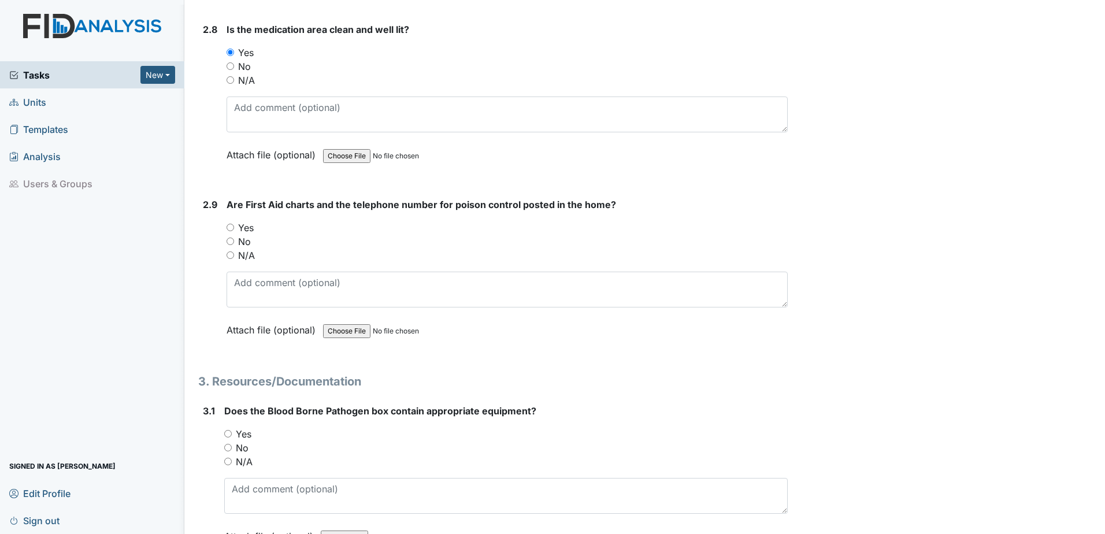
scroll to position [4277, 0]
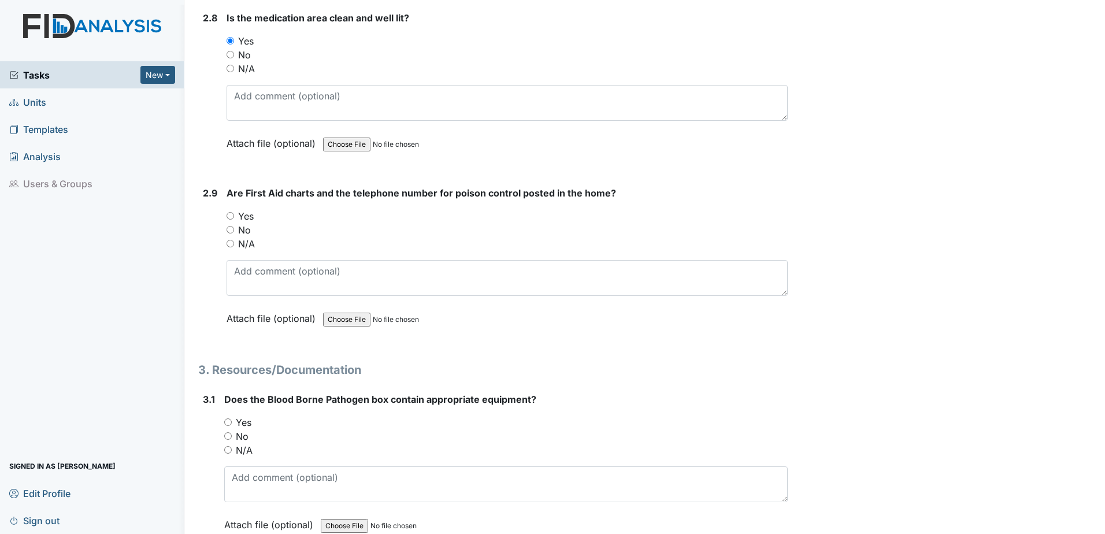
click at [230, 218] on input "Yes" at bounding box center [231, 216] width 8 height 8
radio input "true"
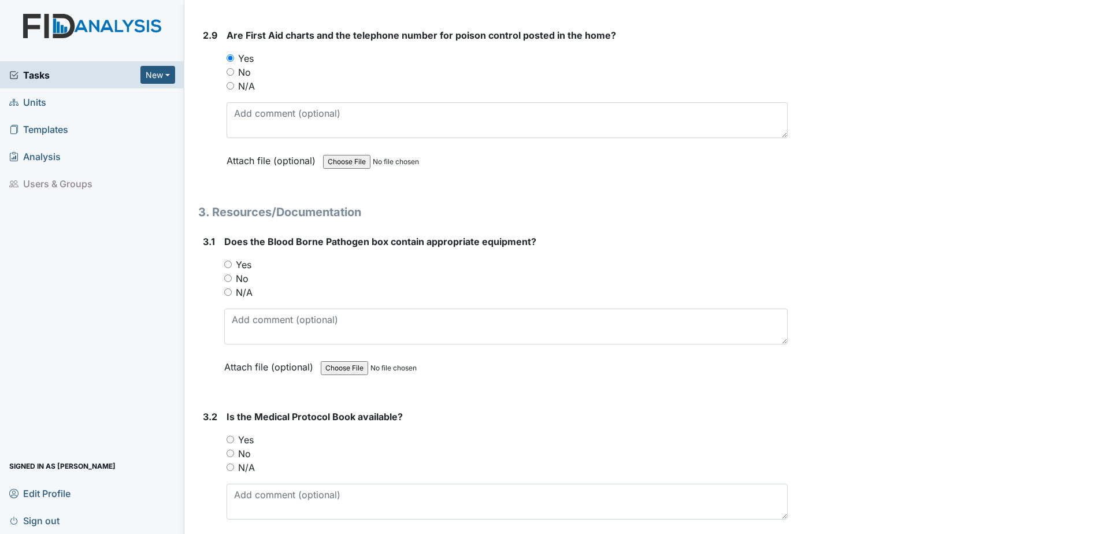
scroll to position [4436, 0]
click at [225, 259] on input "Yes" at bounding box center [228, 263] width 8 height 8
radio input "true"
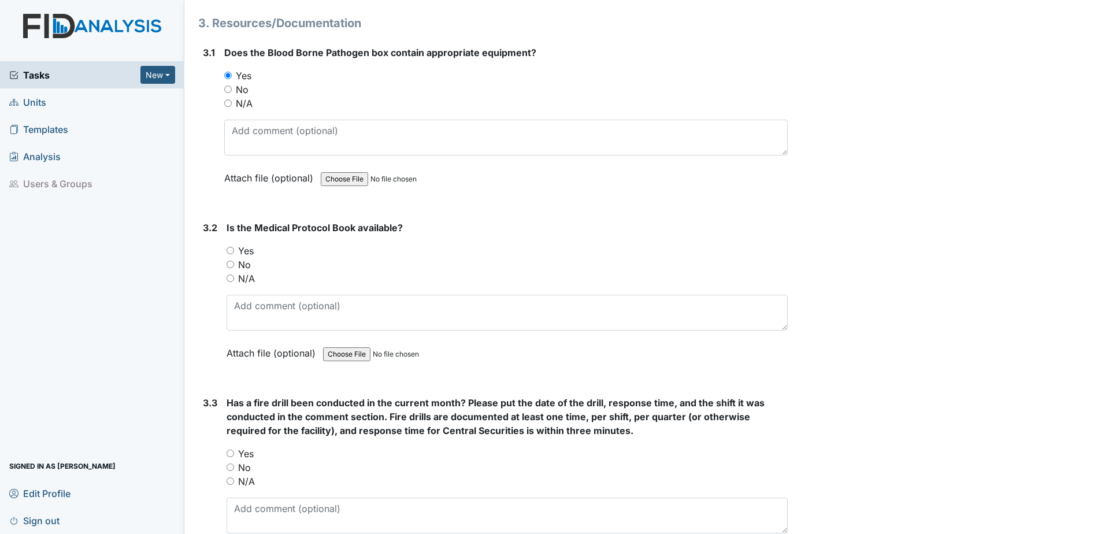
click at [230, 250] on input "Yes" at bounding box center [231, 251] width 8 height 8
radio input "true"
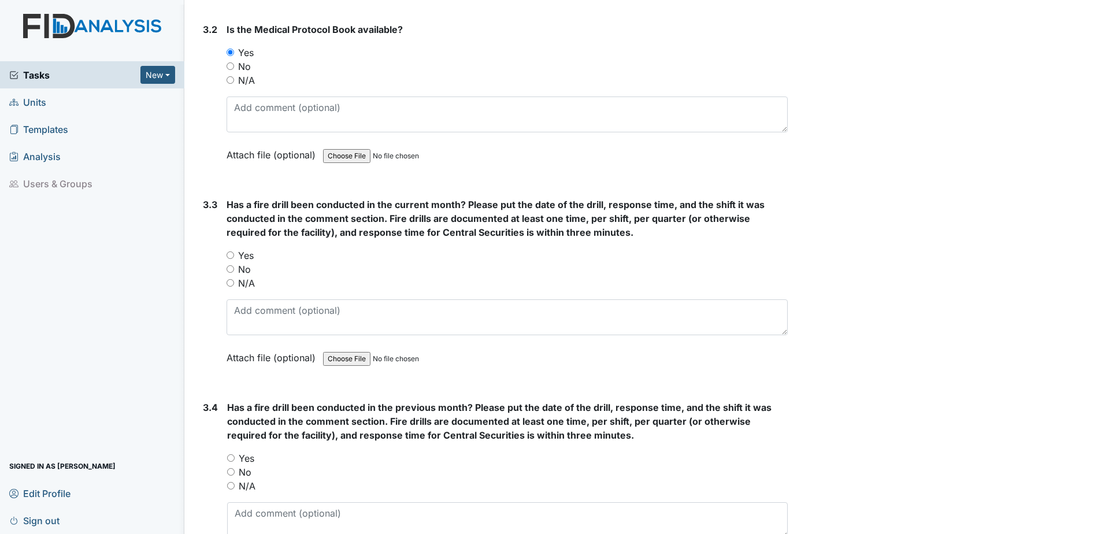
scroll to position [4826, 0]
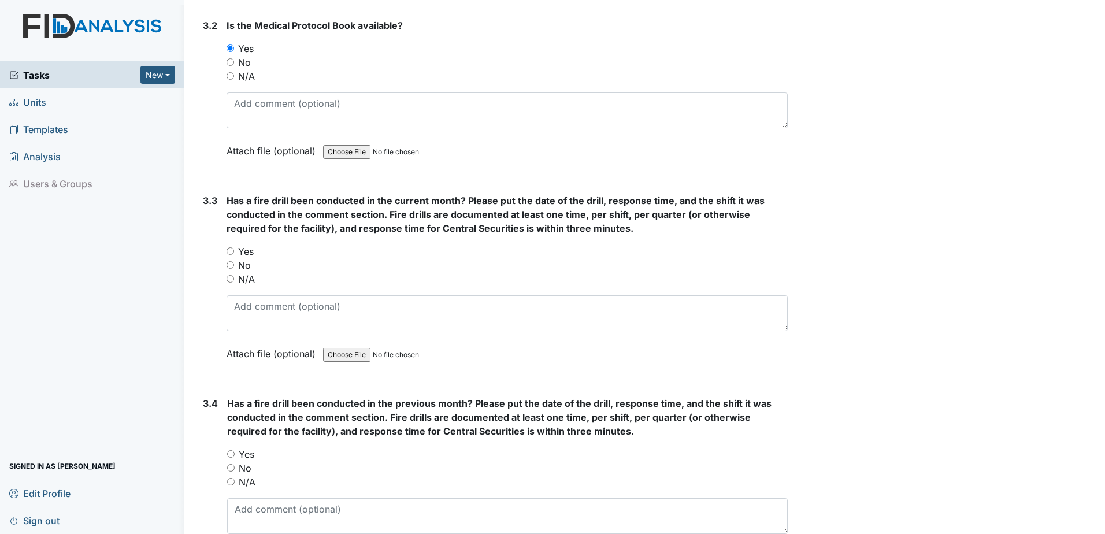
click at [231, 249] on input "Yes" at bounding box center [231, 251] width 8 height 8
radio input "true"
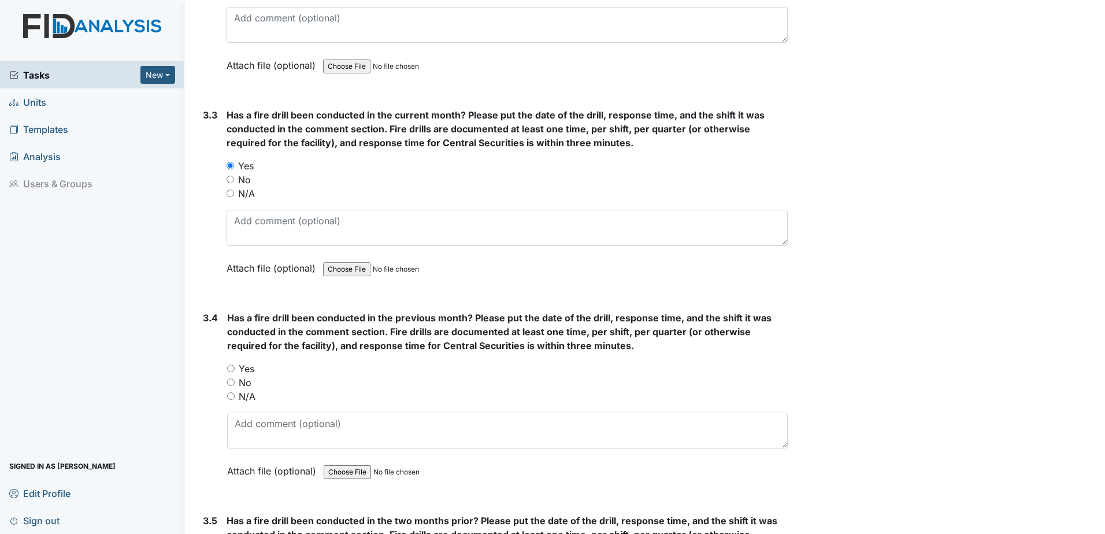
scroll to position [4927, 0]
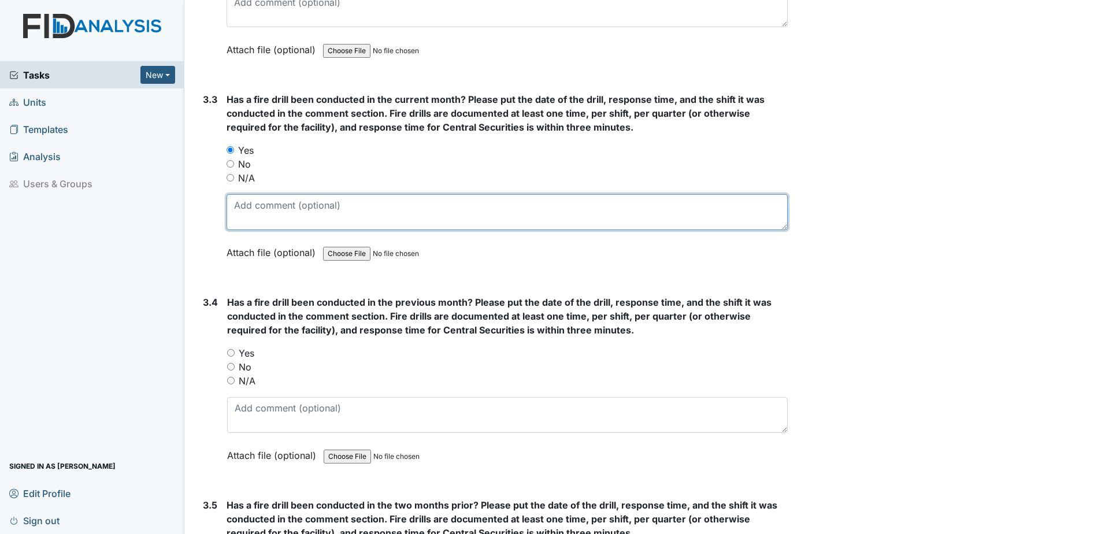
click at [260, 205] on textarea at bounding box center [507, 212] width 561 height 36
type textarea "[DATE]"
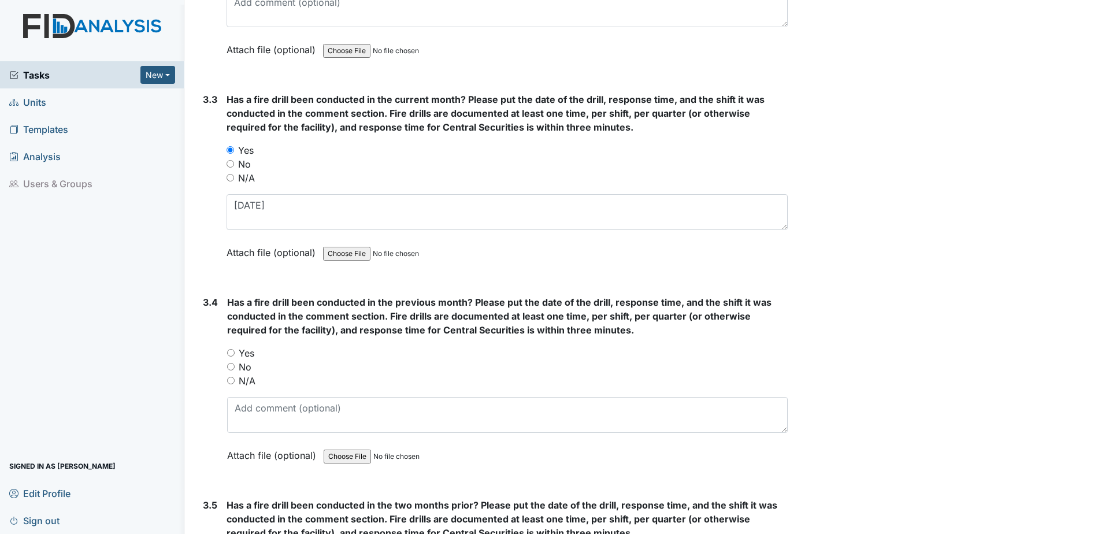
click at [230, 350] on input "Yes" at bounding box center [231, 353] width 8 height 8
radio input "true"
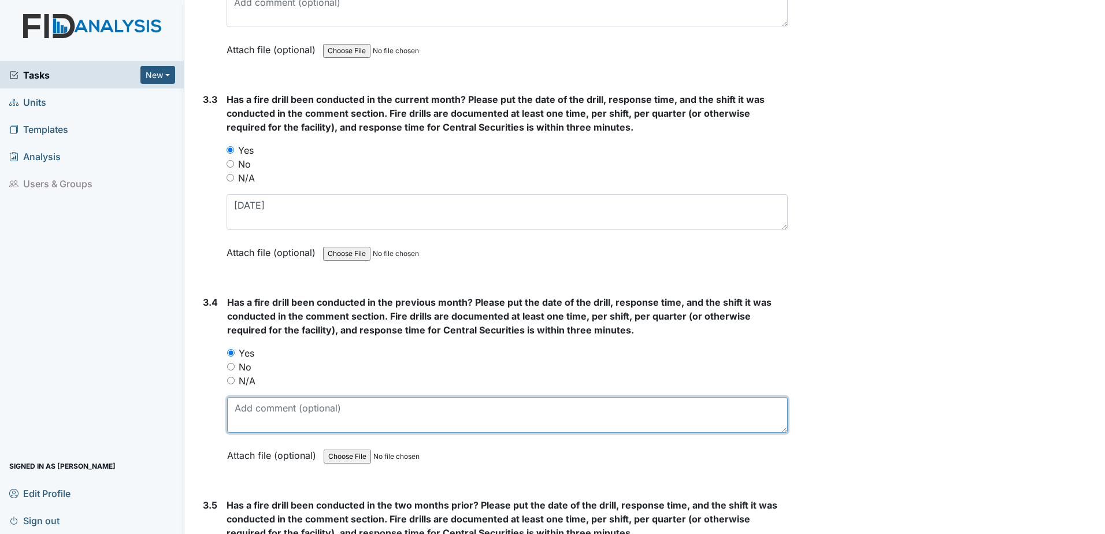
click at [248, 414] on textarea at bounding box center [507, 415] width 561 height 36
type textarea "1"
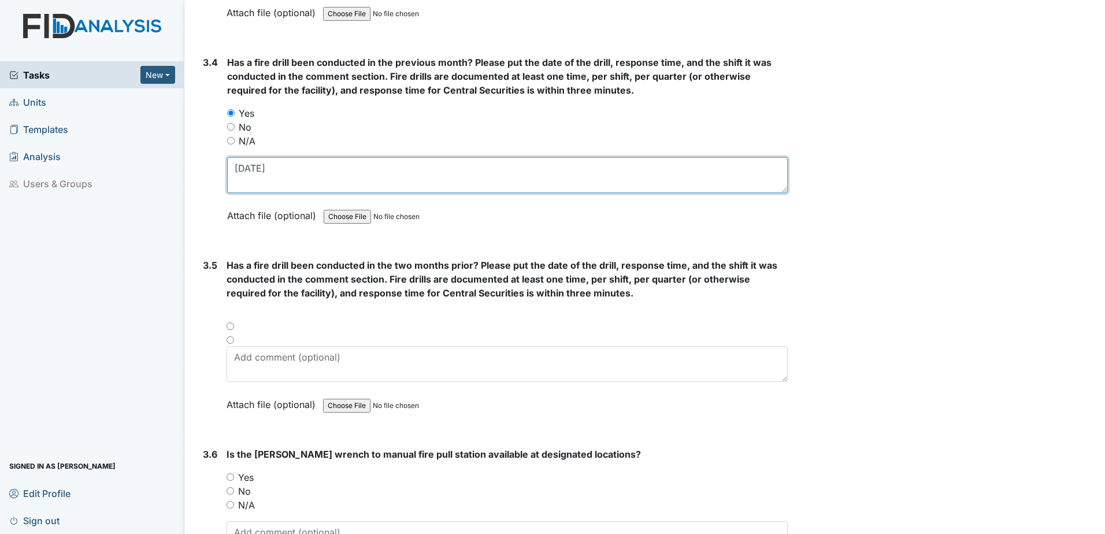
scroll to position [5173, 0]
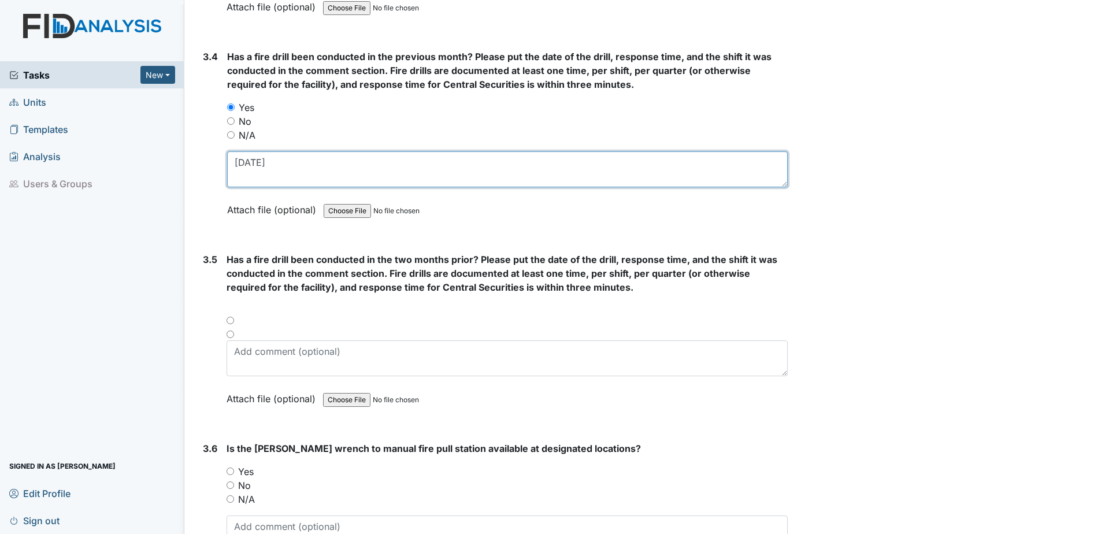
type textarea "[DATE]"
click at [228, 321] on div at bounding box center [507, 324] width 561 height 14
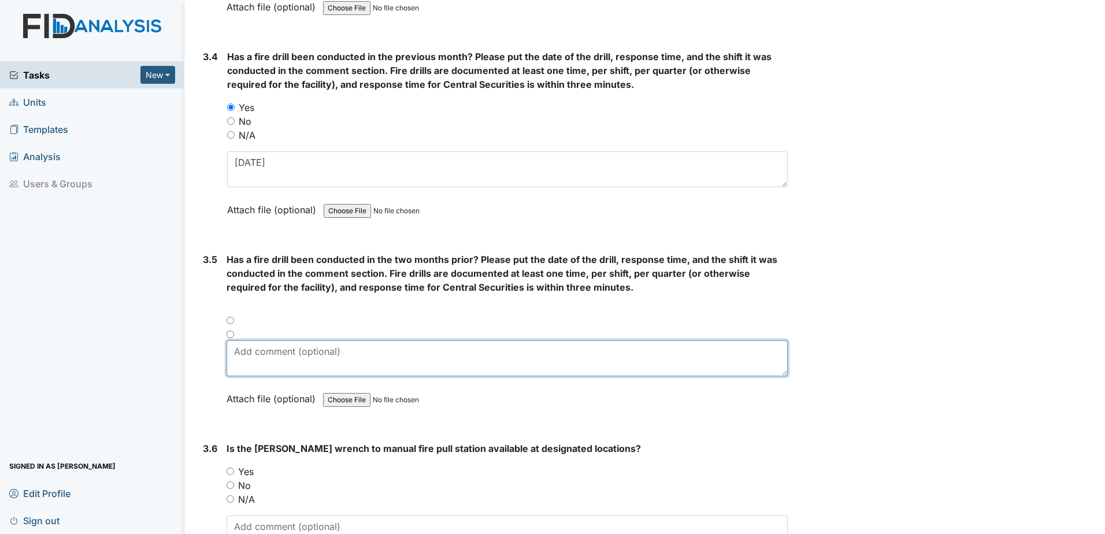
click at [240, 350] on textarea at bounding box center [507, 358] width 561 height 36
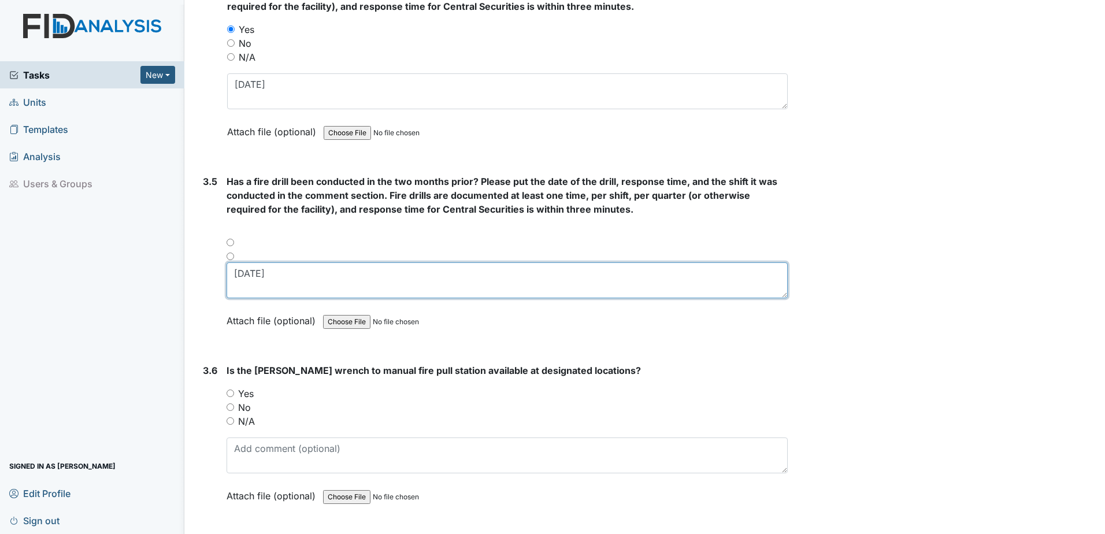
scroll to position [5288, 0]
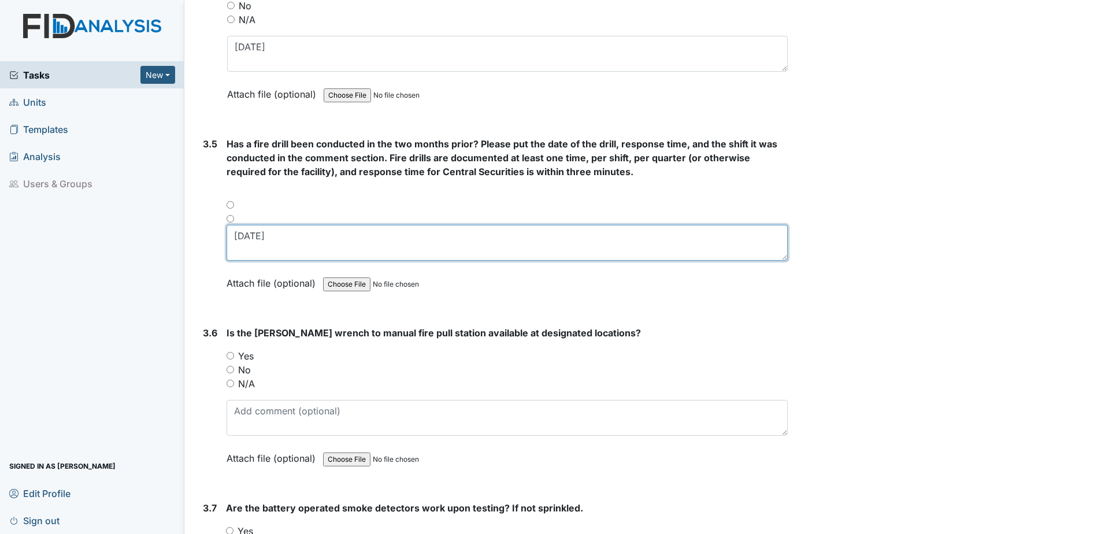
type textarea "[DATE]"
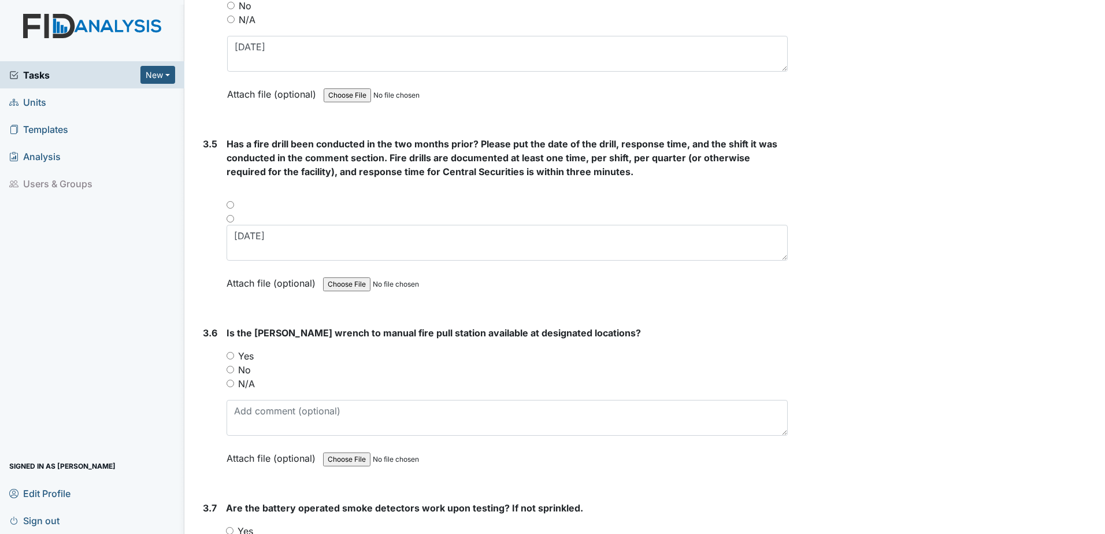
click at [232, 382] on input "N/A" at bounding box center [231, 384] width 8 height 8
radio input "true"
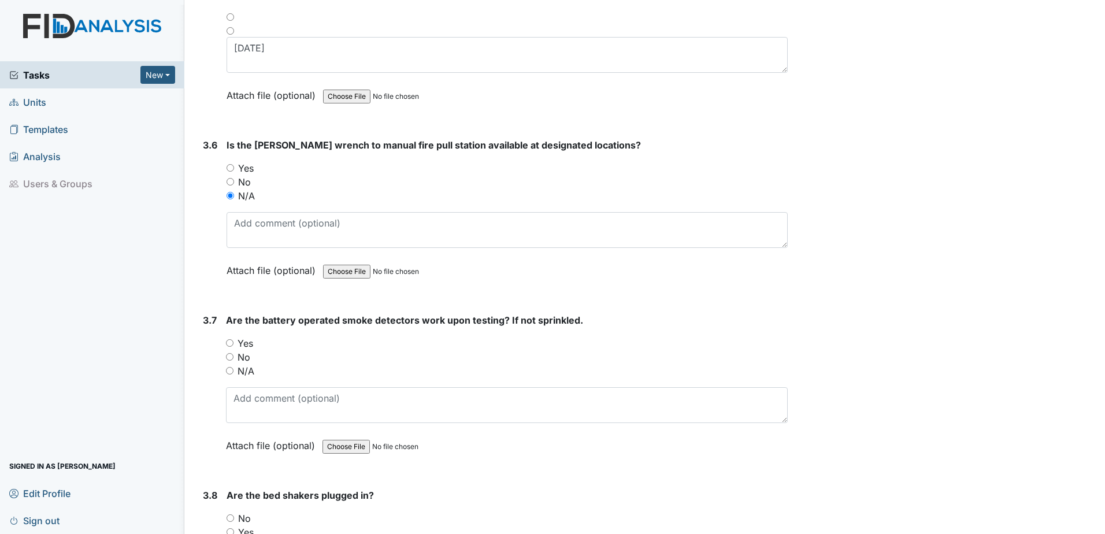
scroll to position [5505, 0]
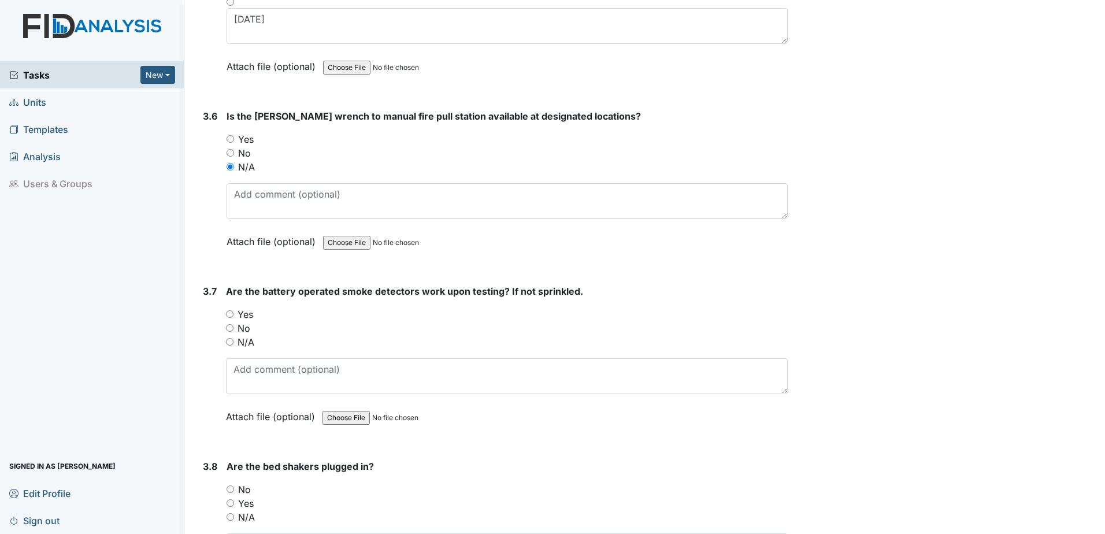
click at [230, 314] on input "Yes" at bounding box center [230, 314] width 8 height 8
radio input "true"
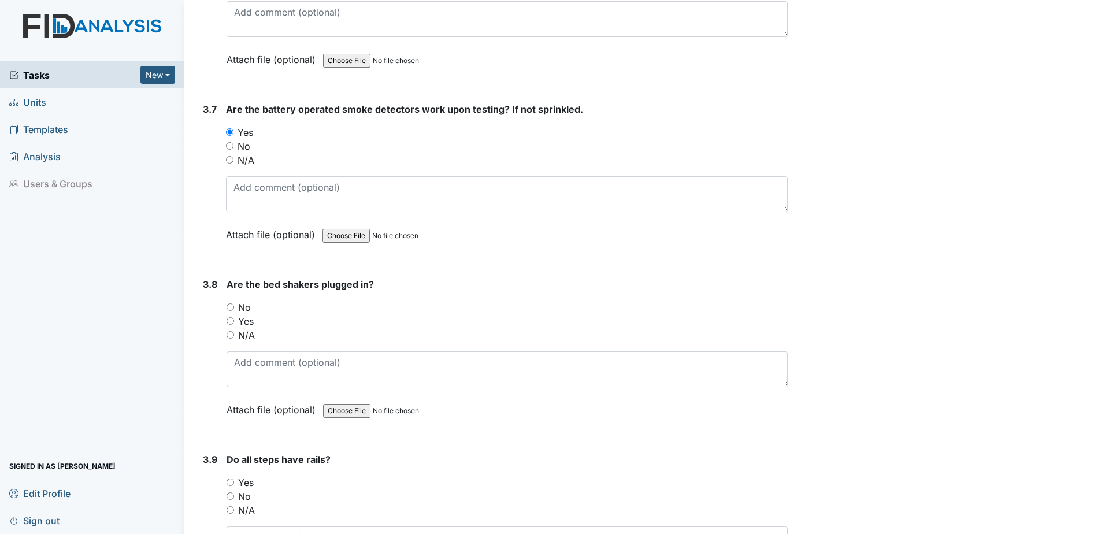
scroll to position [5693, 0]
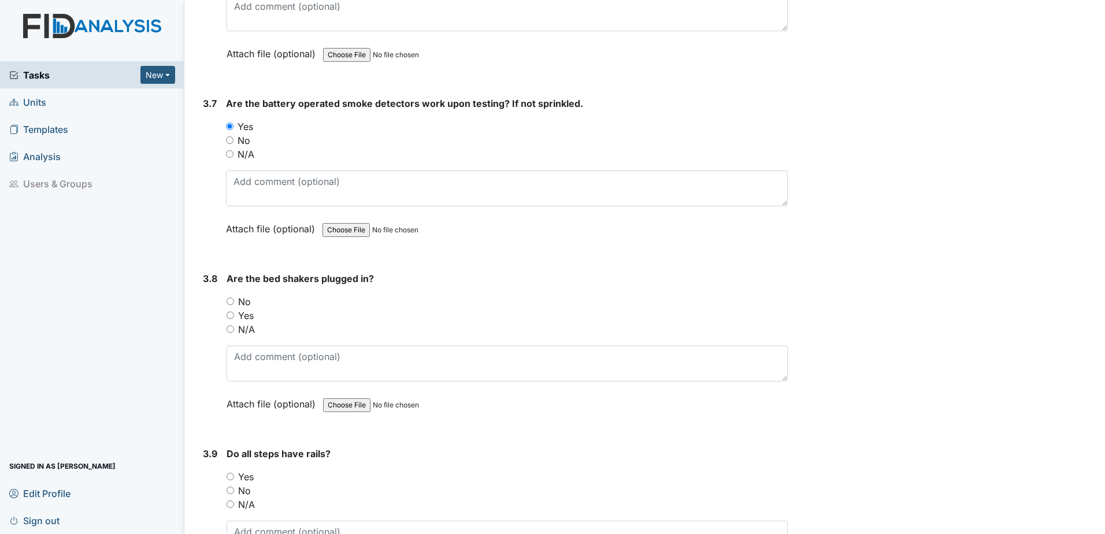
click at [229, 328] on input "N/A" at bounding box center [231, 329] width 8 height 8
radio input "true"
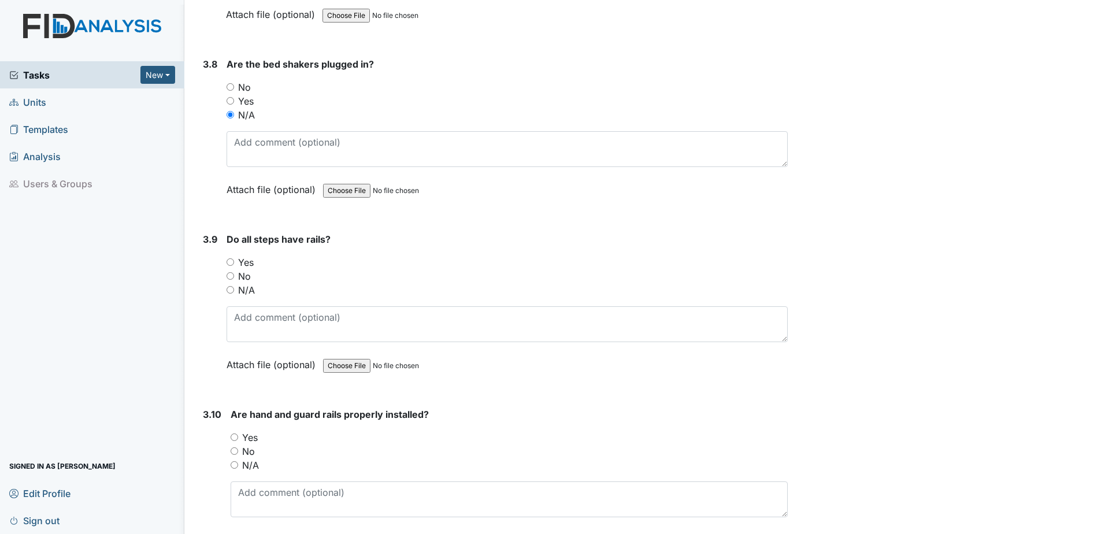
scroll to position [5909, 0]
click at [228, 287] on input "N/A" at bounding box center [231, 288] width 8 height 8
radio input "true"
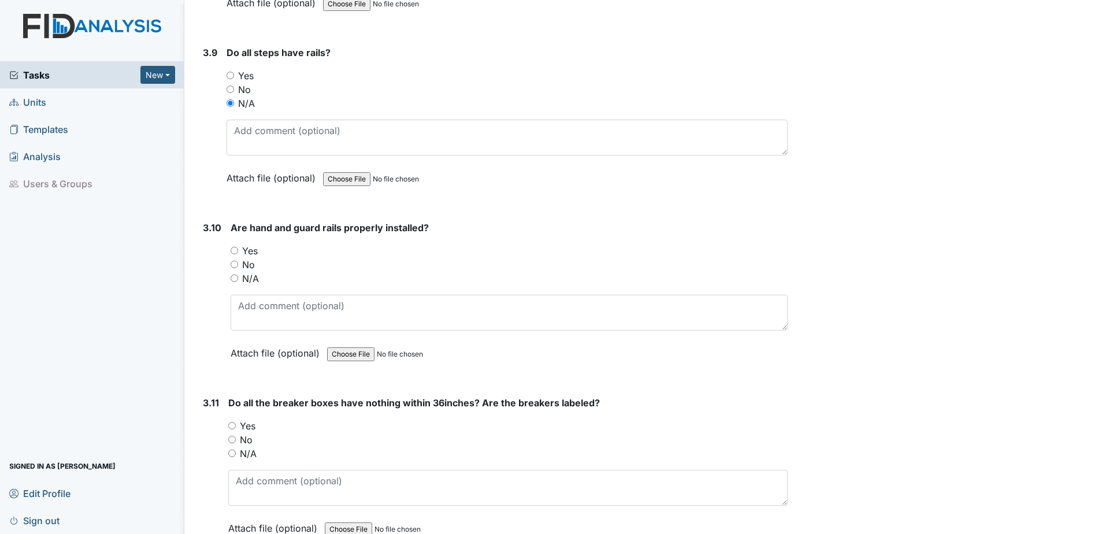
scroll to position [6097, 0]
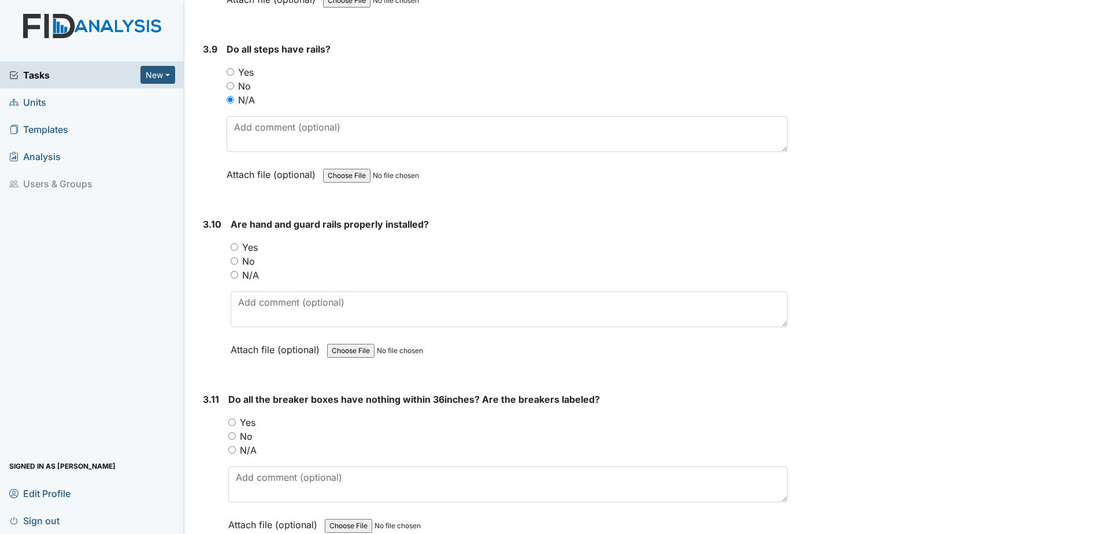
click at [233, 273] on input "N/A" at bounding box center [235, 275] width 8 height 8
radio input "true"
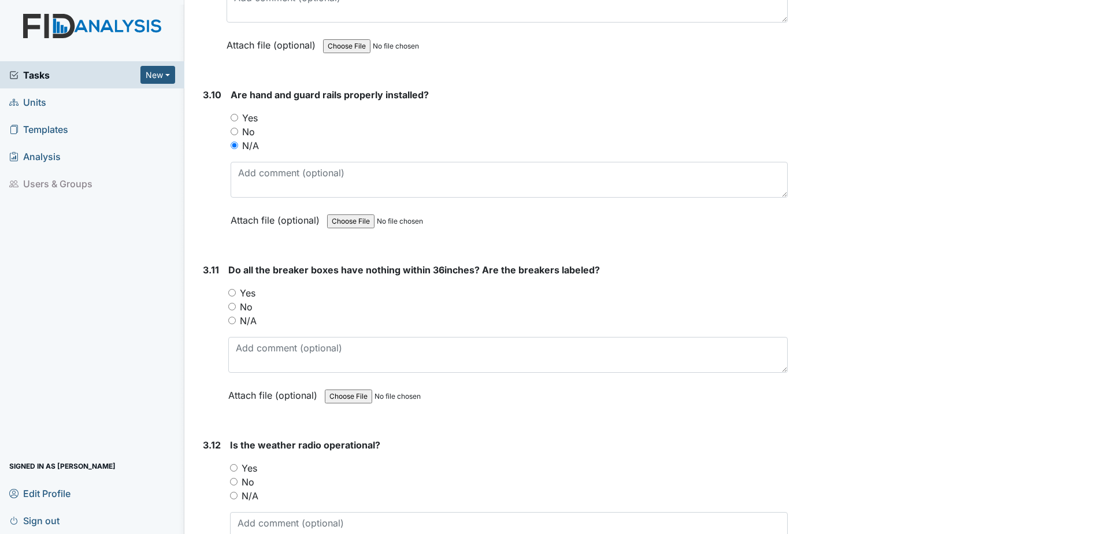
scroll to position [6227, 0]
click at [232, 293] on input "Yes" at bounding box center [232, 292] width 8 height 8
radio input "true"
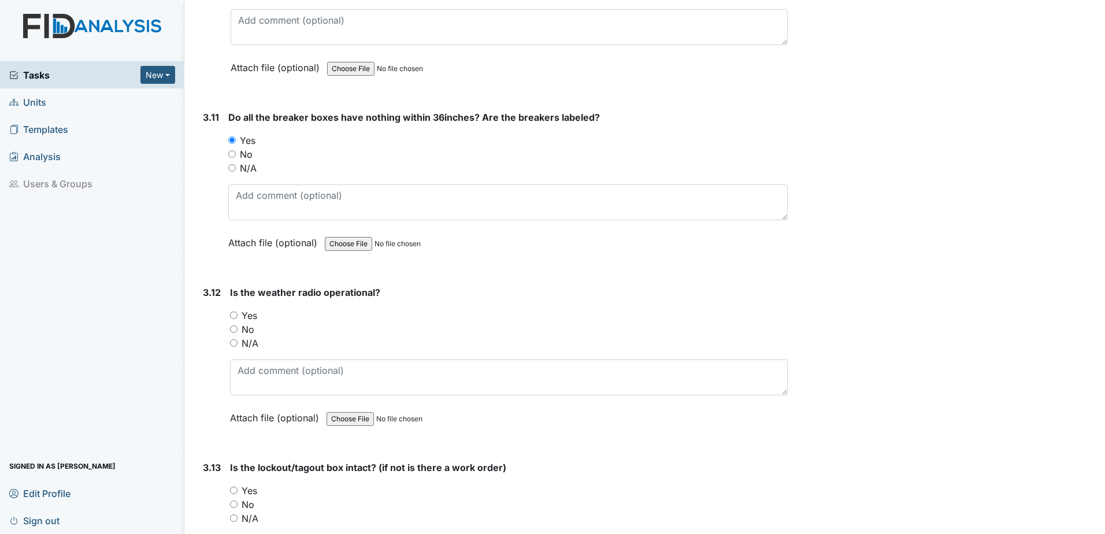
scroll to position [6386, 0]
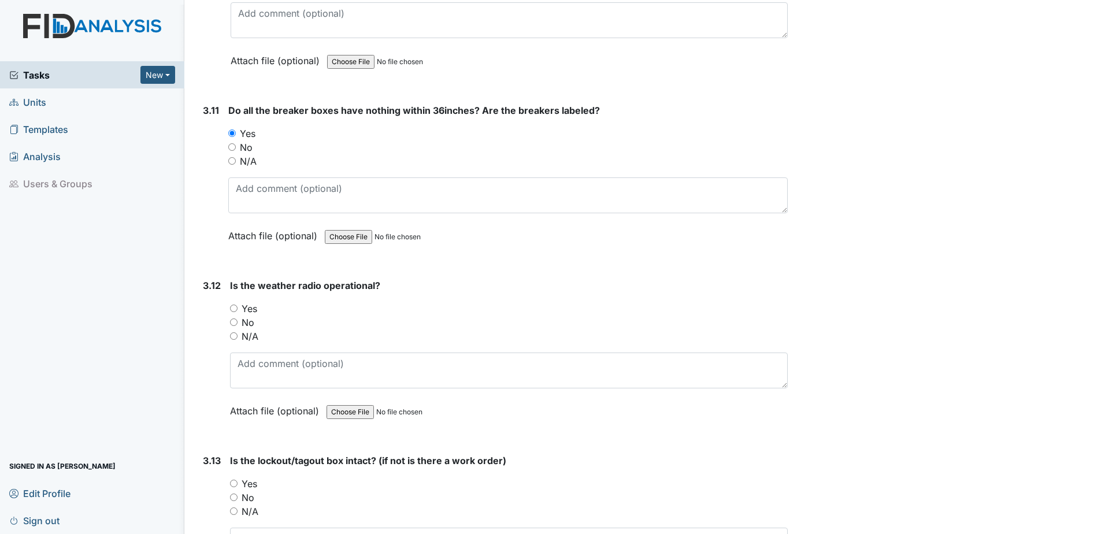
click at [233, 309] on input "Yes" at bounding box center [234, 309] width 8 height 8
radio input "true"
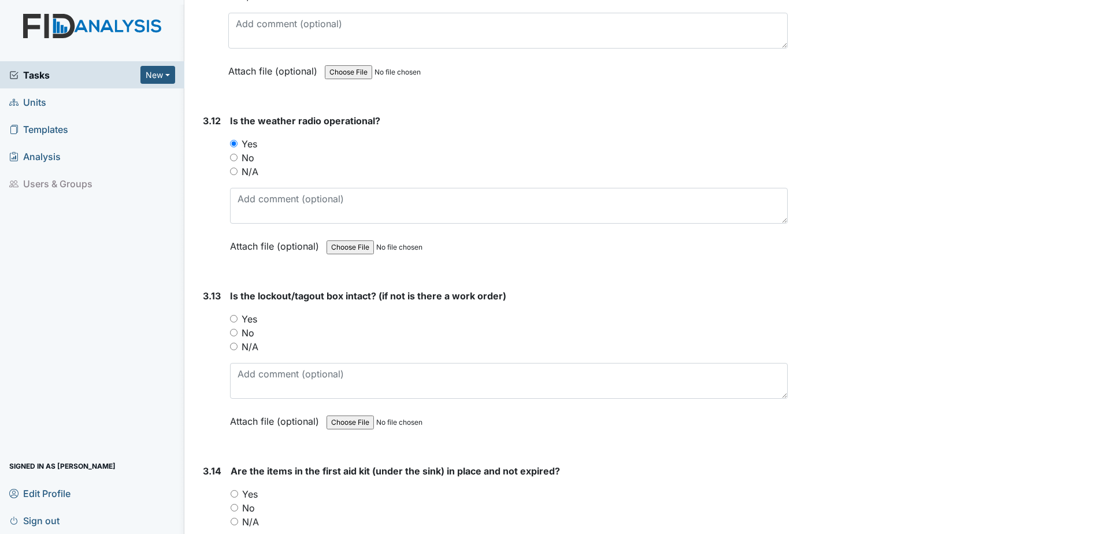
scroll to position [6560, 0]
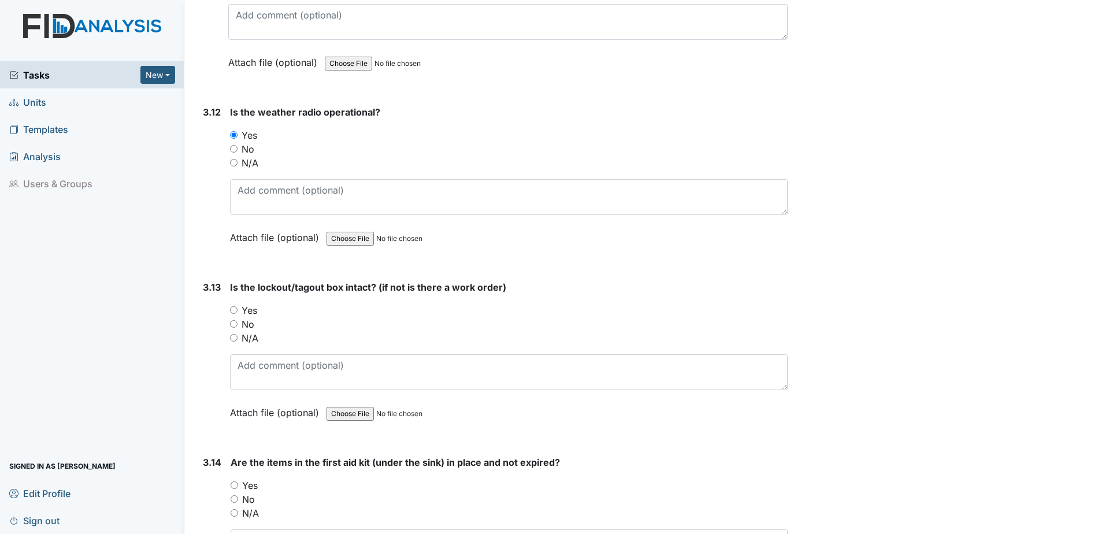
click at [231, 309] on input "Yes" at bounding box center [234, 310] width 8 height 8
radio input "true"
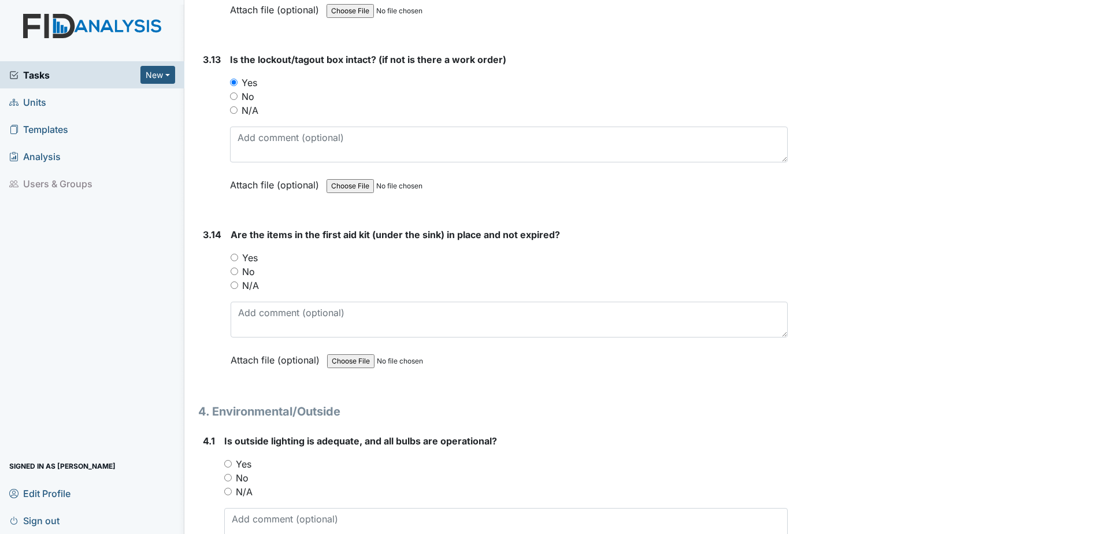
scroll to position [6791, 0]
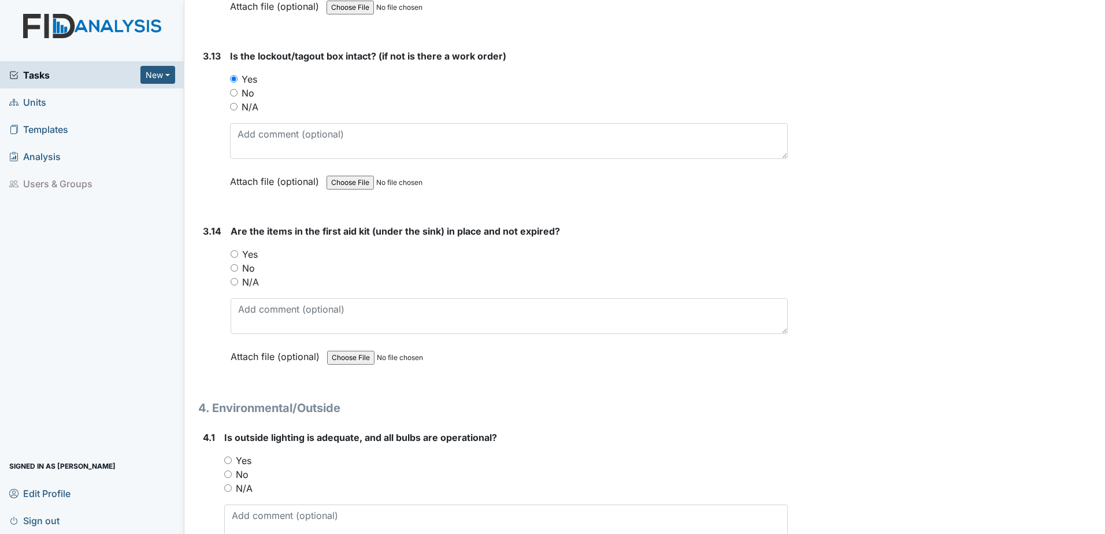
click at [233, 253] on input "Yes" at bounding box center [235, 254] width 8 height 8
radio input "true"
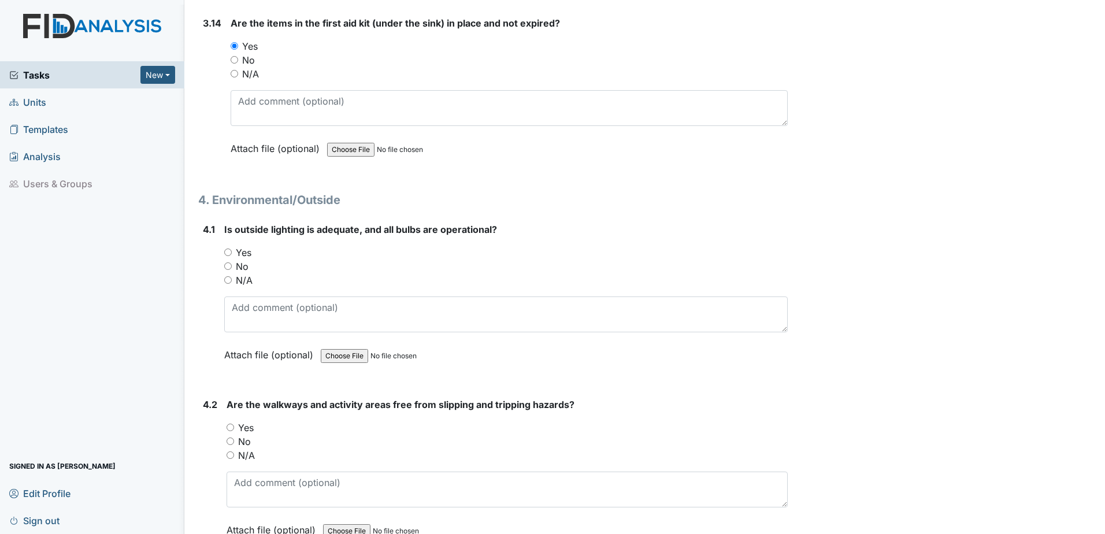
scroll to position [7008, 0]
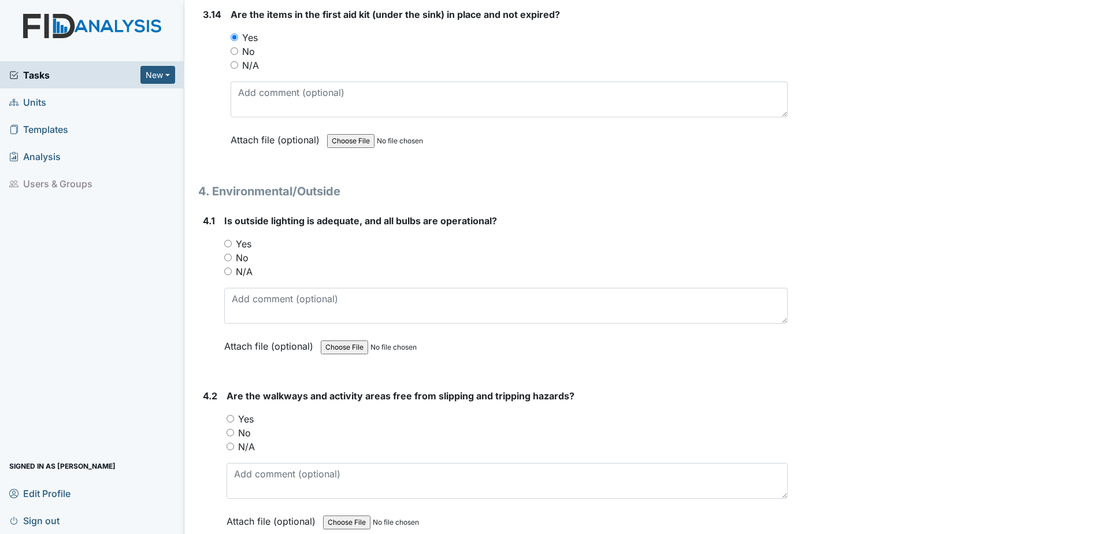
click at [229, 241] on input "Yes" at bounding box center [228, 244] width 8 height 8
radio input "true"
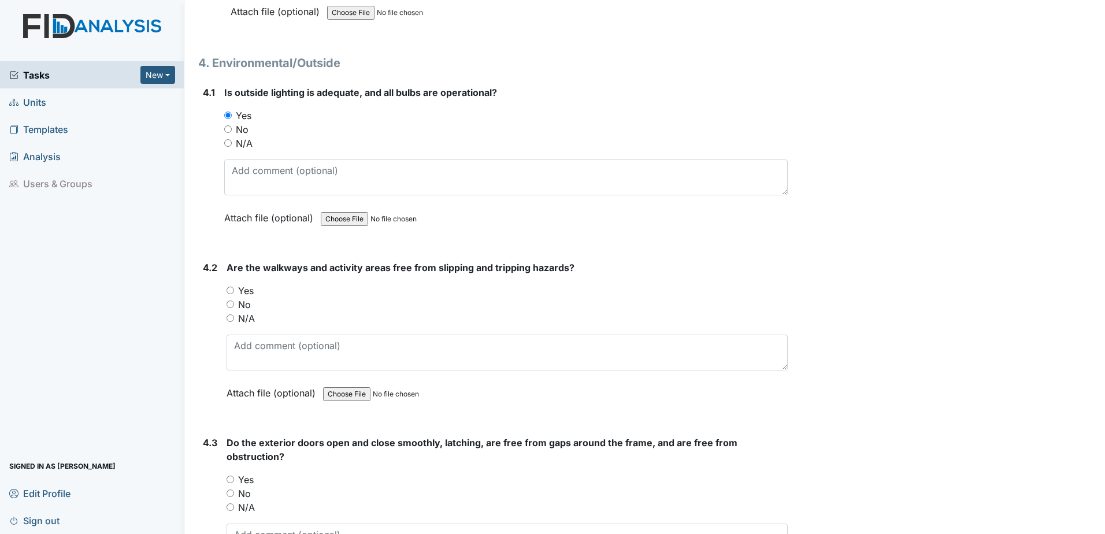
scroll to position [7138, 0]
click at [231, 288] on input "Yes" at bounding box center [231, 289] width 8 height 8
radio input "true"
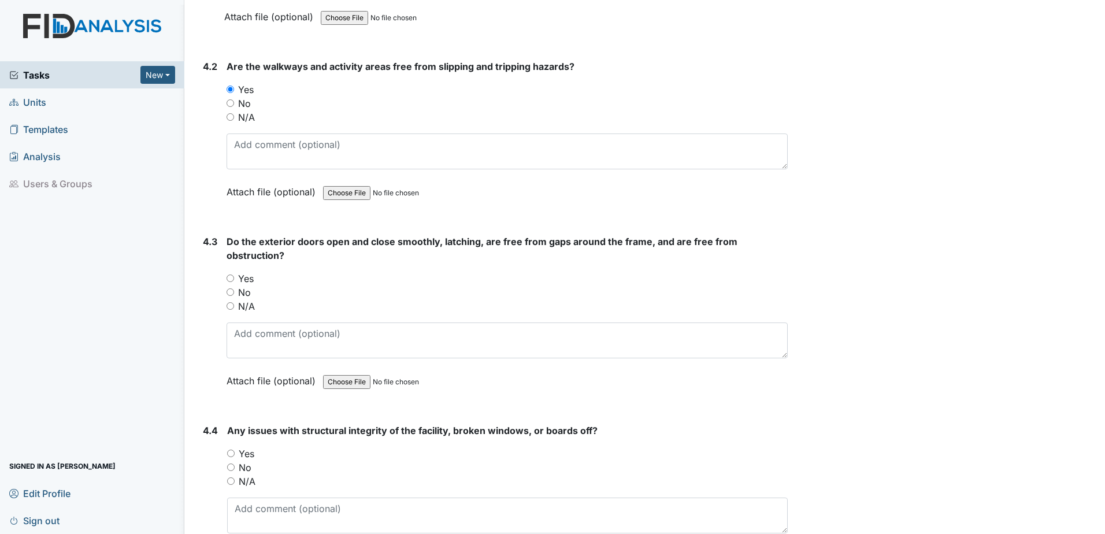
scroll to position [7340, 0]
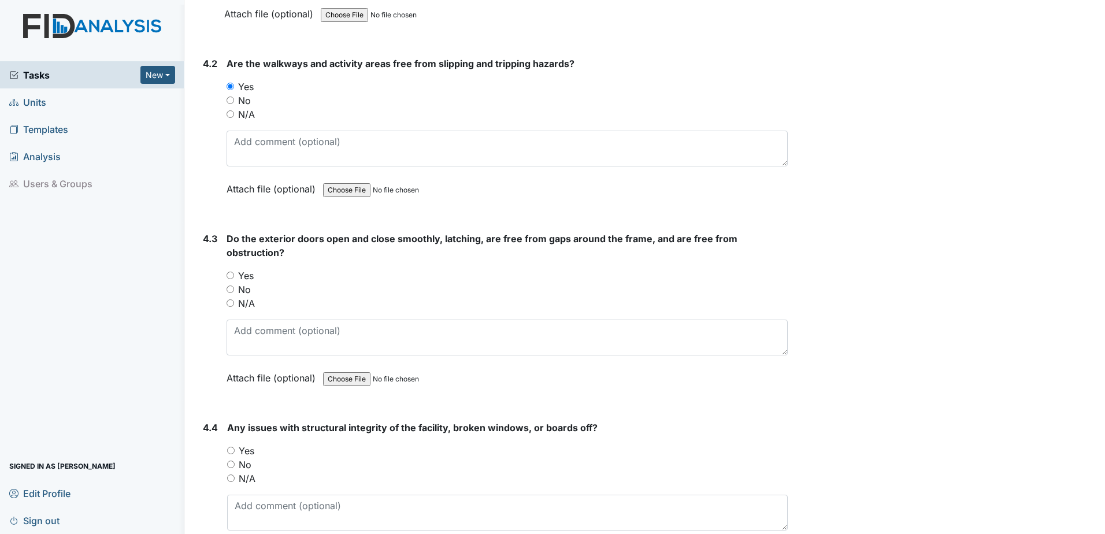
click at [230, 275] on input "Yes" at bounding box center [231, 276] width 8 height 8
radio input "true"
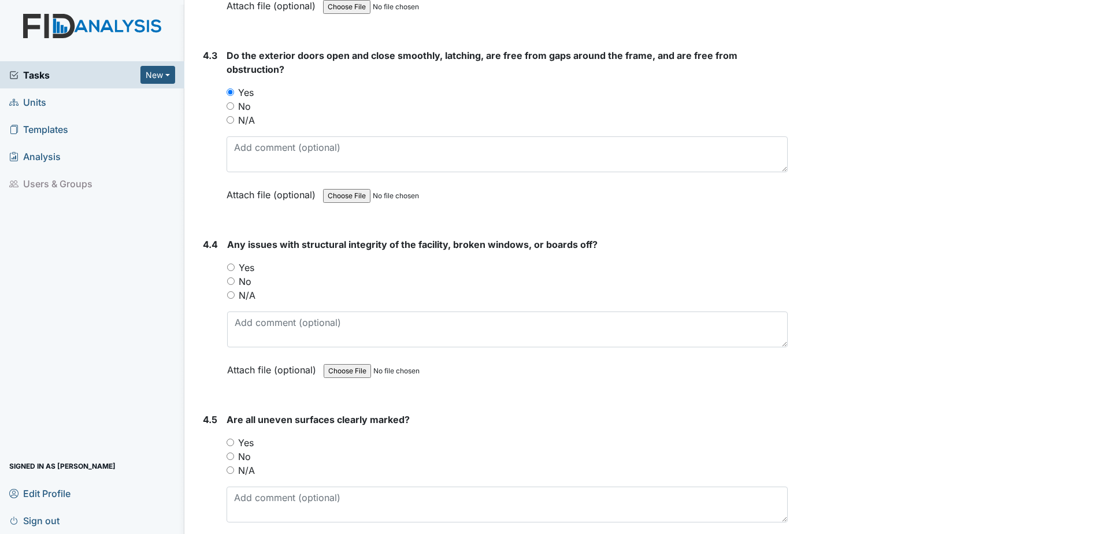
scroll to position [7528, 0]
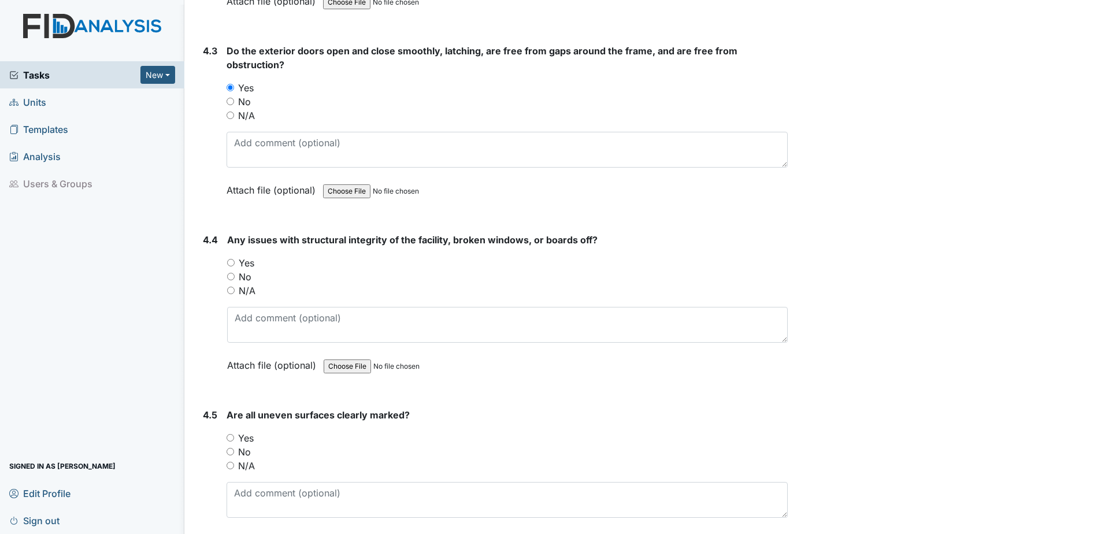
click at [228, 276] on input "No" at bounding box center [231, 277] width 8 height 8
radio input "true"
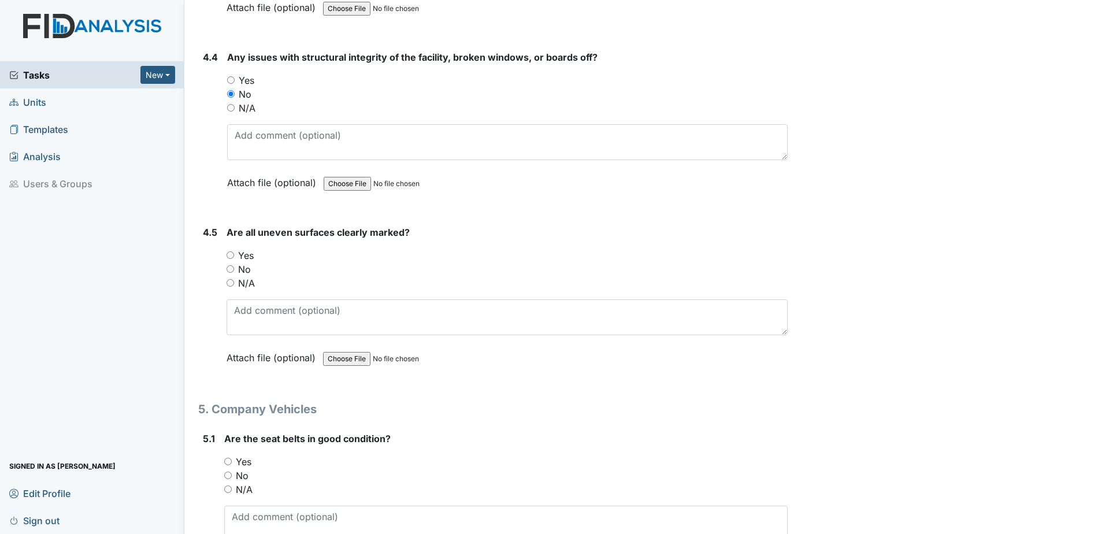
scroll to position [7716, 0]
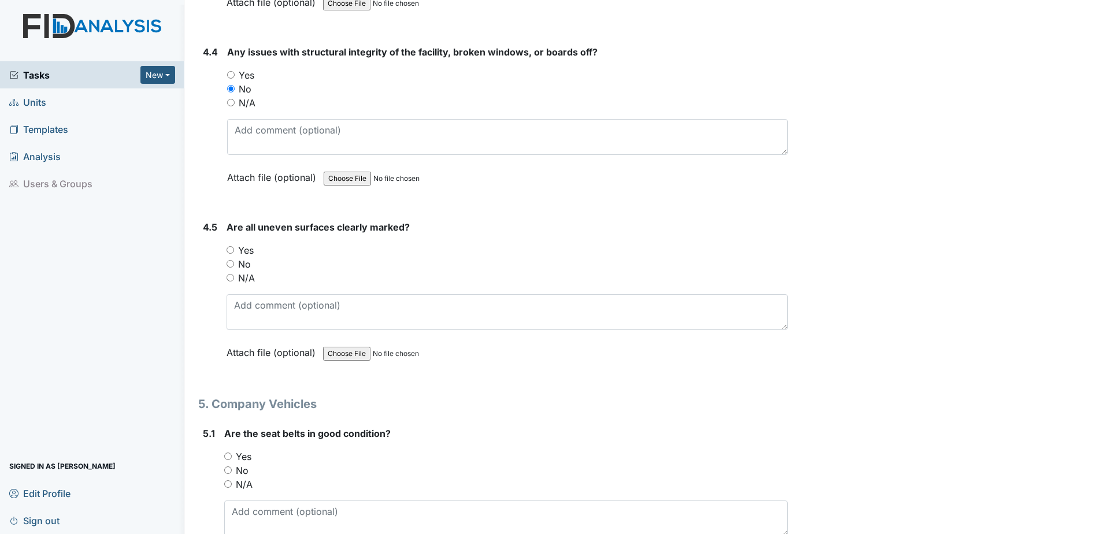
click at [228, 276] on input "N/A" at bounding box center [231, 278] width 8 height 8
radio input "true"
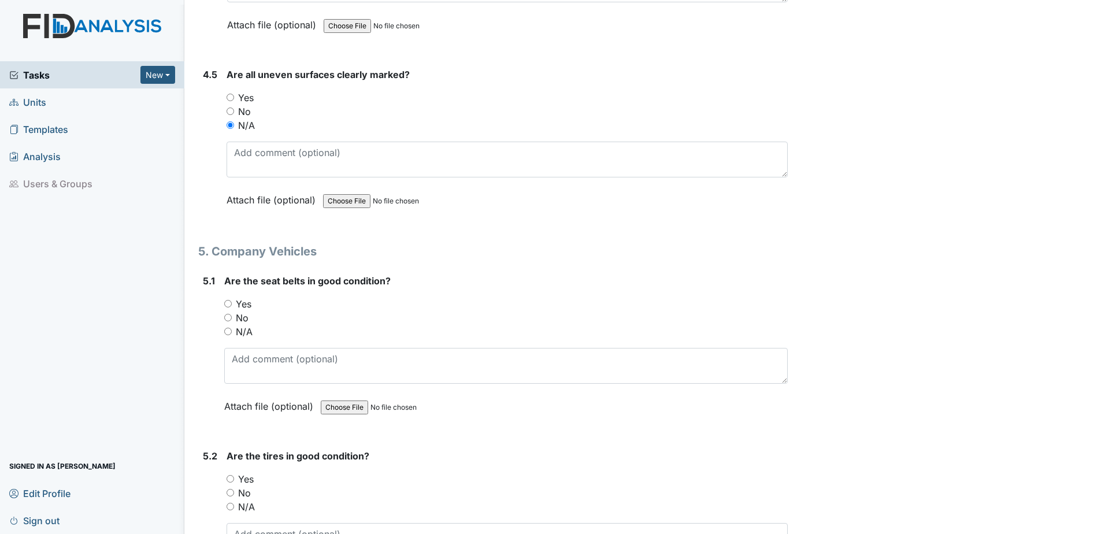
scroll to position [7889, 0]
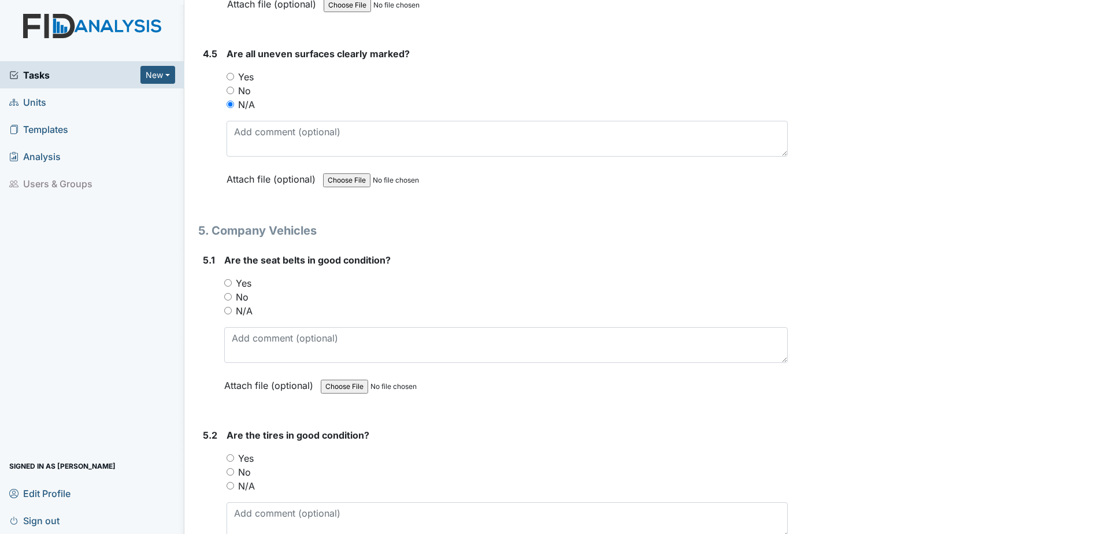
click at [228, 307] on input "N/A" at bounding box center [228, 311] width 8 height 8
radio input "true"
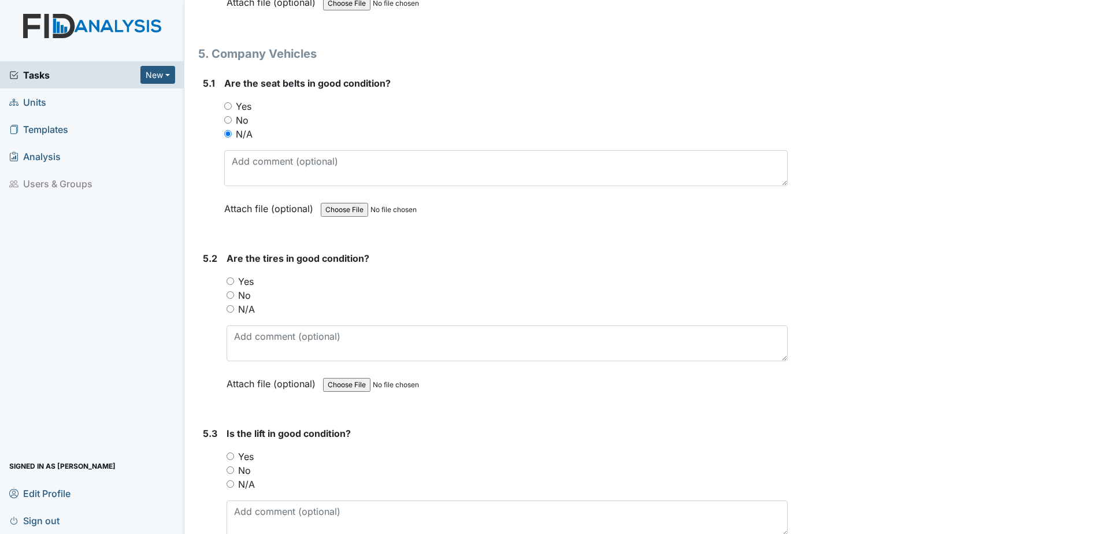
scroll to position [8077, 0]
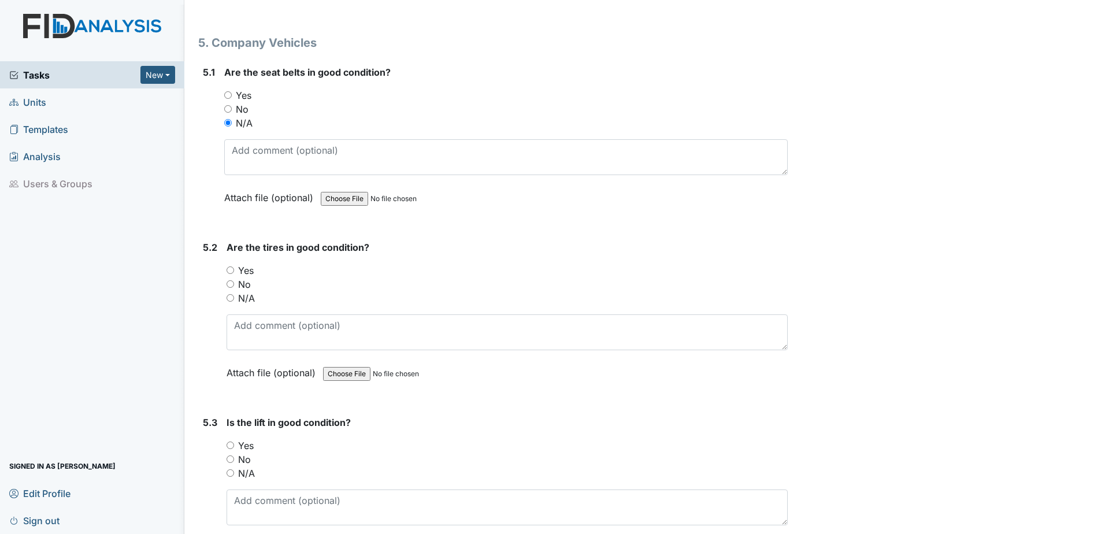
click at [231, 296] on input "N/A" at bounding box center [231, 298] width 8 height 8
radio input "true"
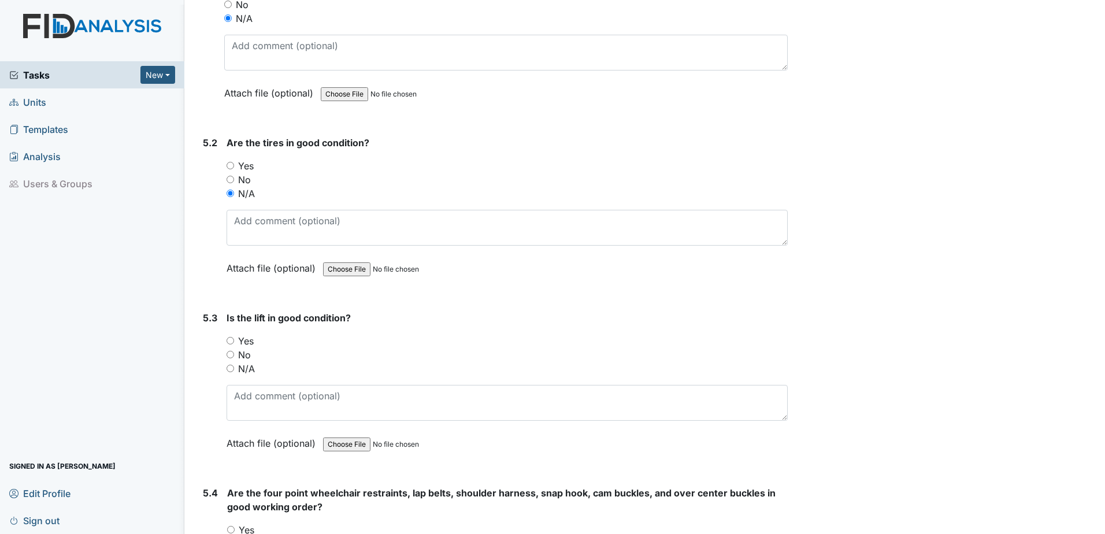
scroll to position [8221, 0]
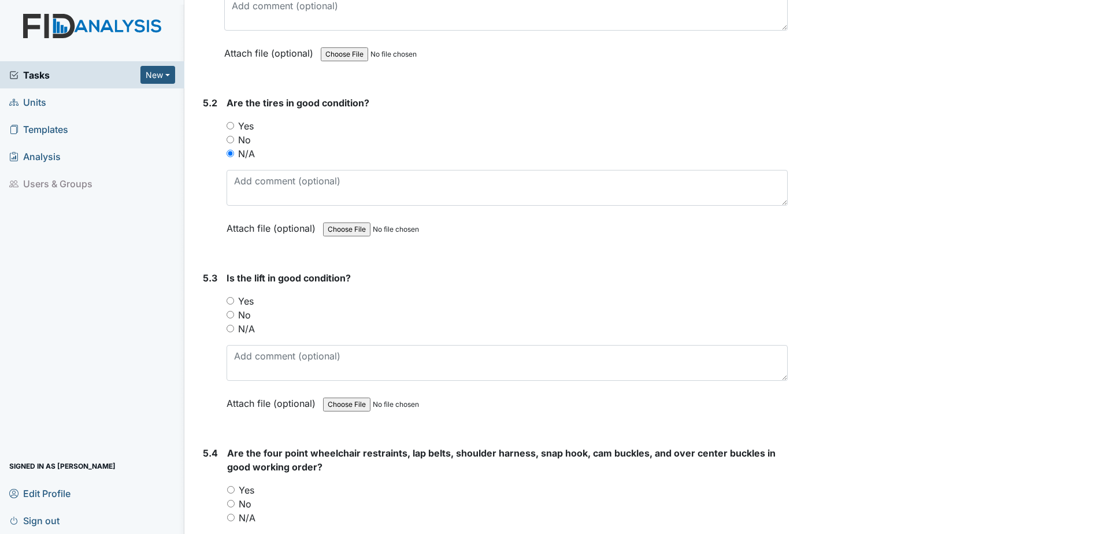
click at [231, 328] on input "N/A" at bounding box center [231, 329] width 8 height 8
radio input "true"
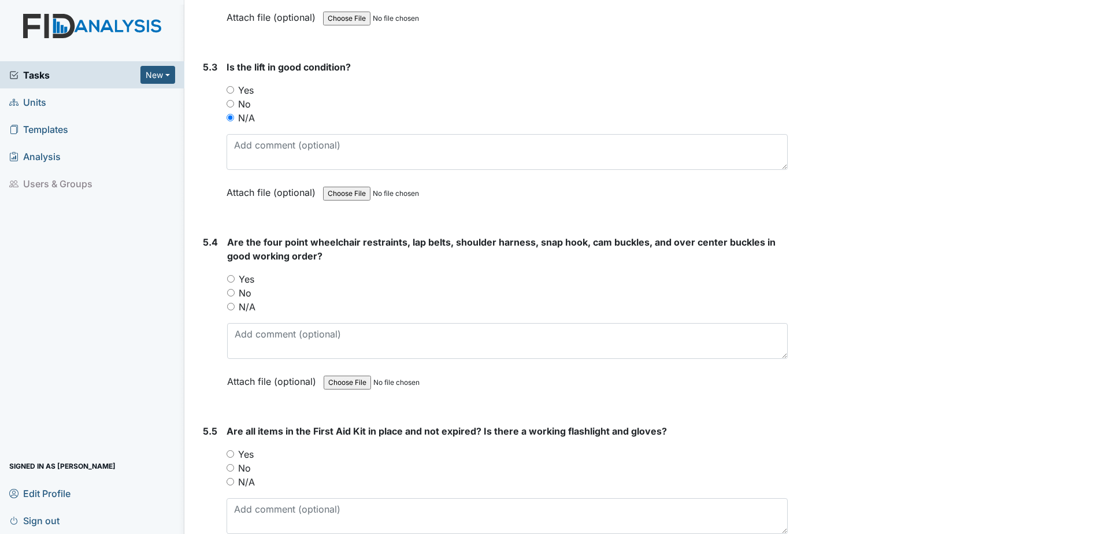
scroll to position [8452, 0]
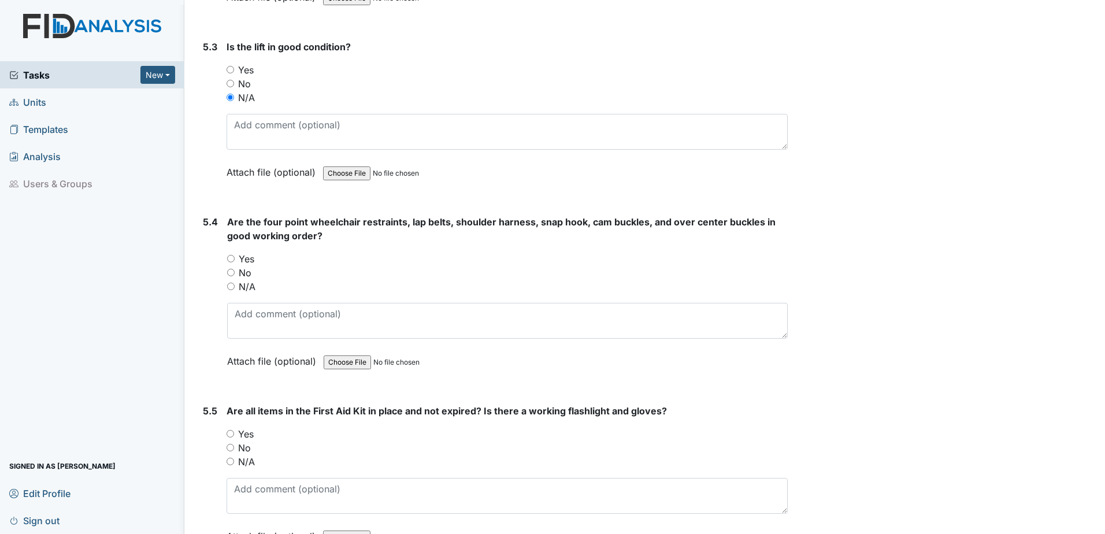
click at [228, 287] on input "N/A" at bounding box center [231, 287] width 8 height 8
radio input "true"
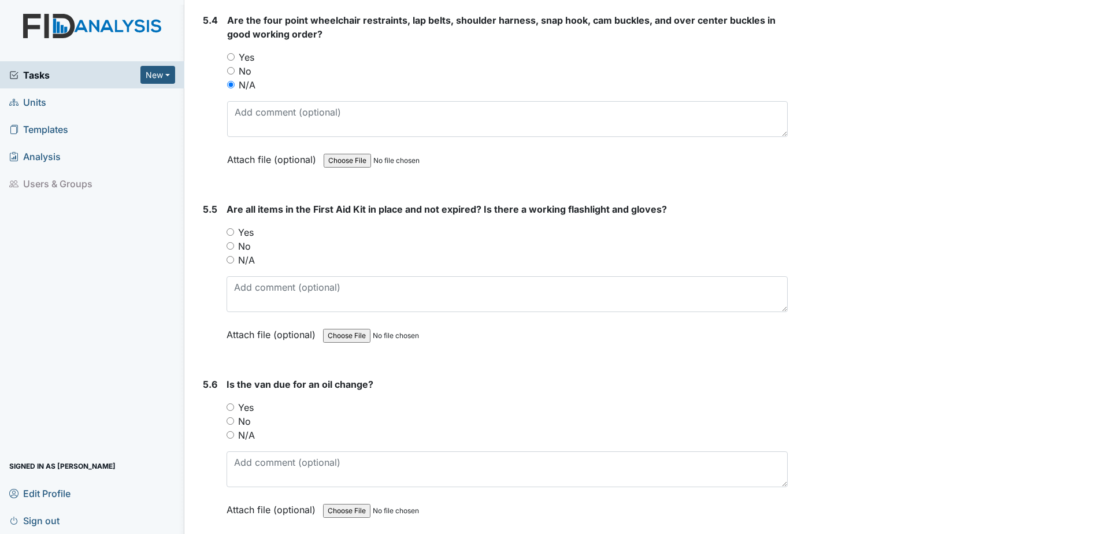
scroll to position [8655, 0]
click at [227, 259] on input "N/A" at bounding box center [231, 259] width 8 height 8
radio input "true"
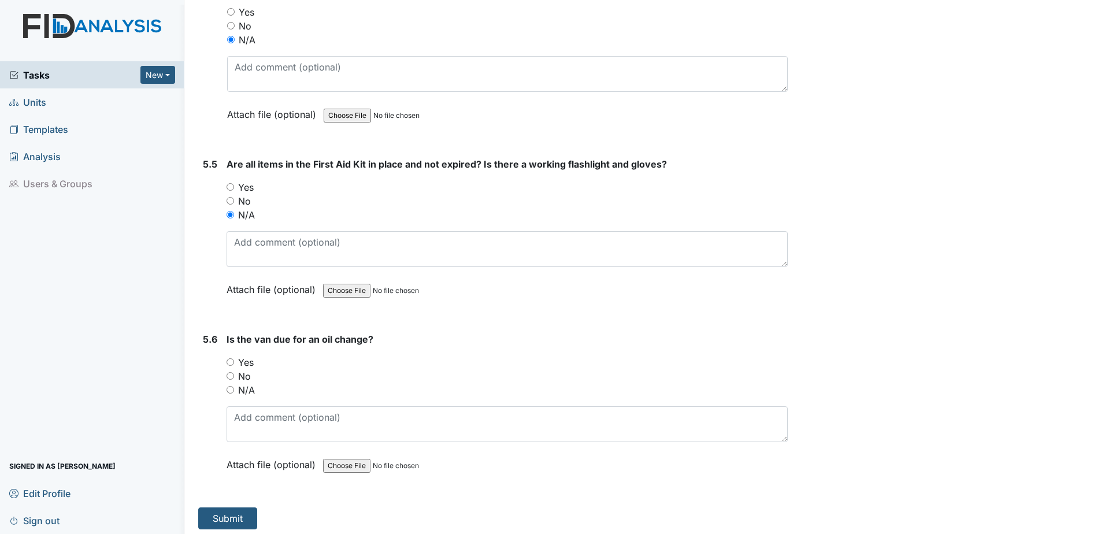
scroll to position [8704, 0]
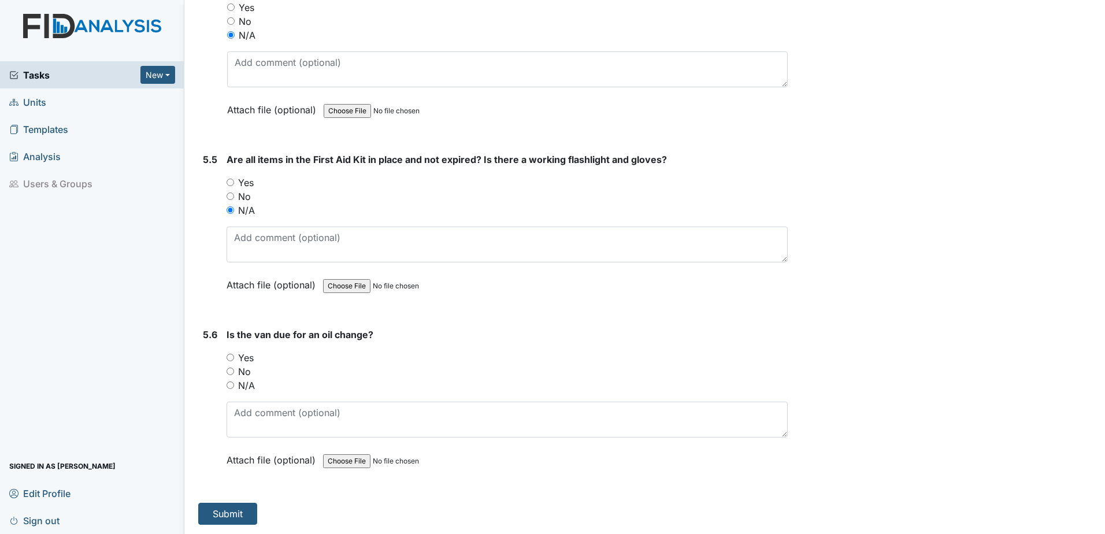
click at [232, 387] on input "N/A" at bounding box center [231, 385] width 8 height 8
radio input "true"
click at [235, 507] on button "Submit" at bounding box center [227, 514] width 59 height 22
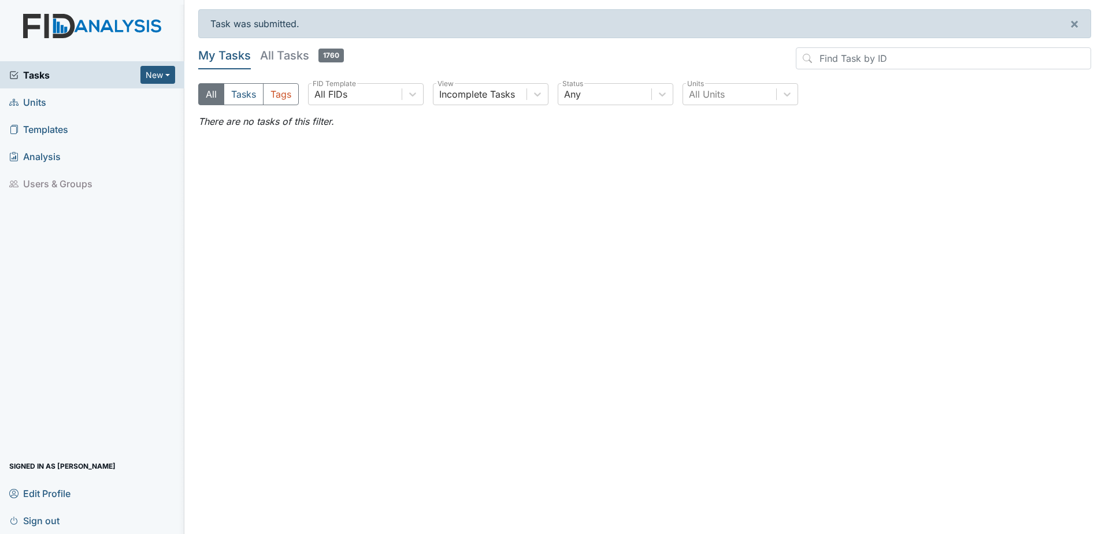
click at [38, 523] on span "Sign out" at bounding box center [34, 520] width 50 height 18
